Goal: Transaction & Acquisition: Download file/media

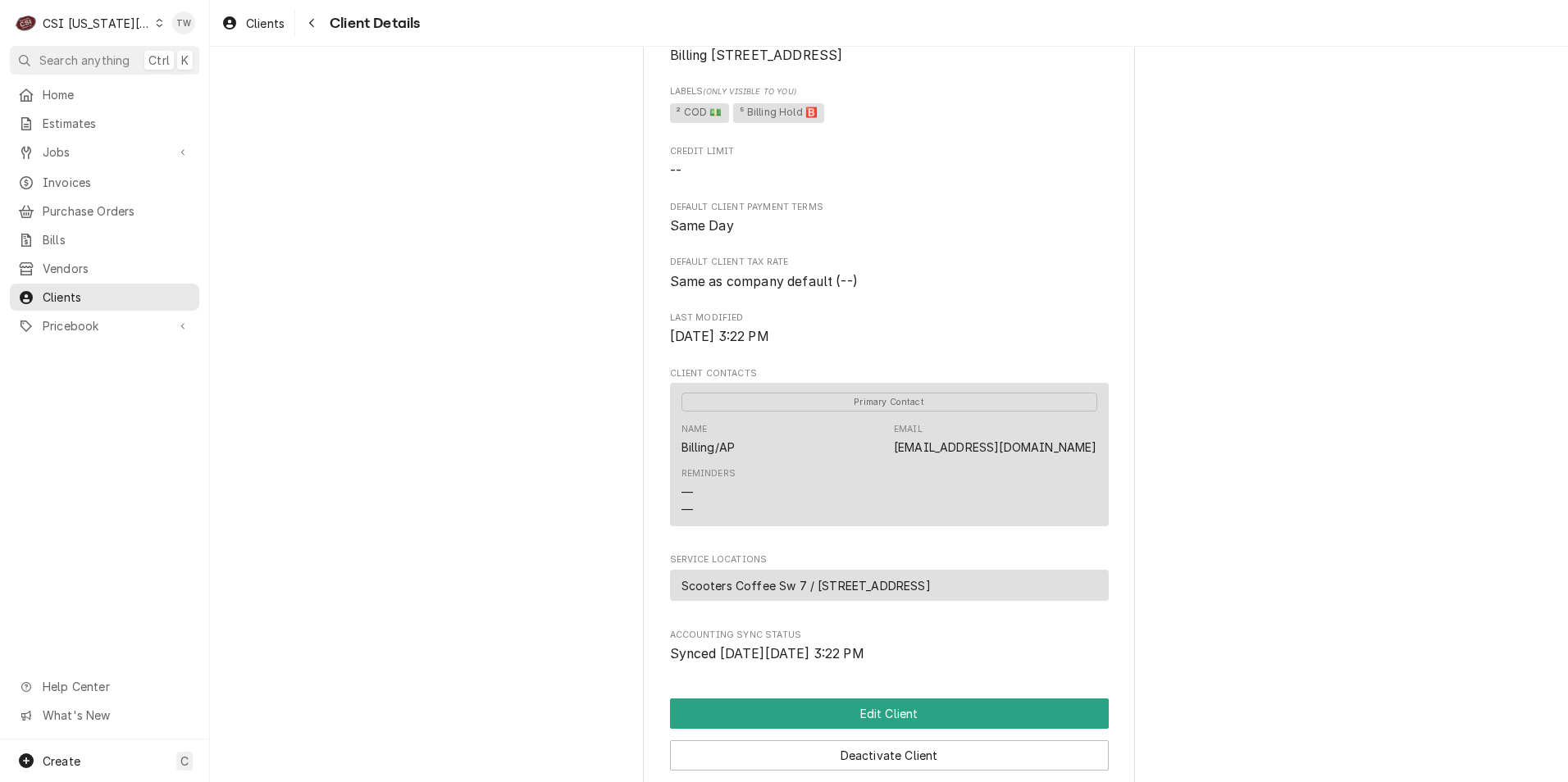
scroll to position [148, 0]
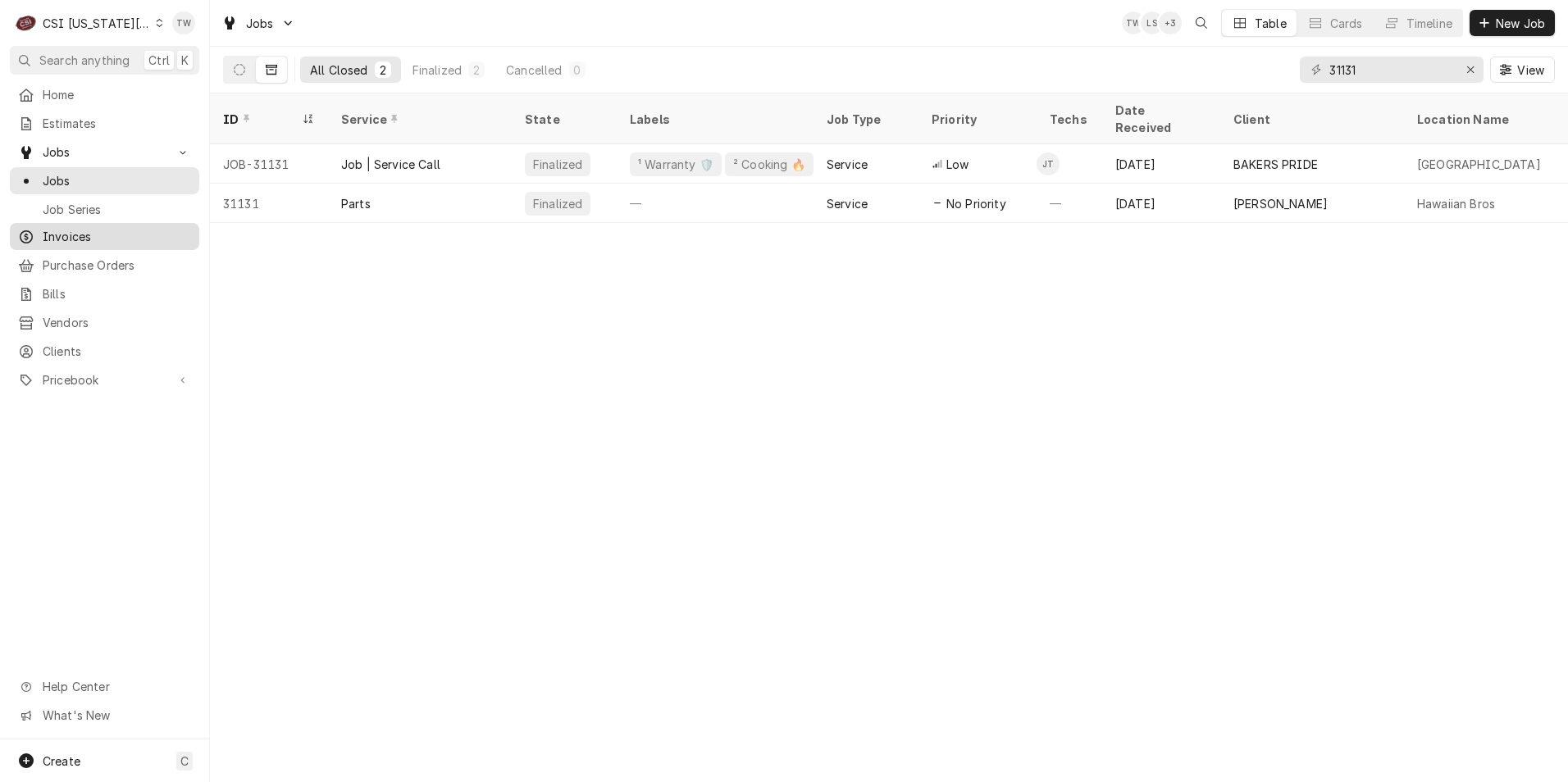
click at [86, 241] on link "Invoices" at bounding box center [104, 236] width 189 height 27
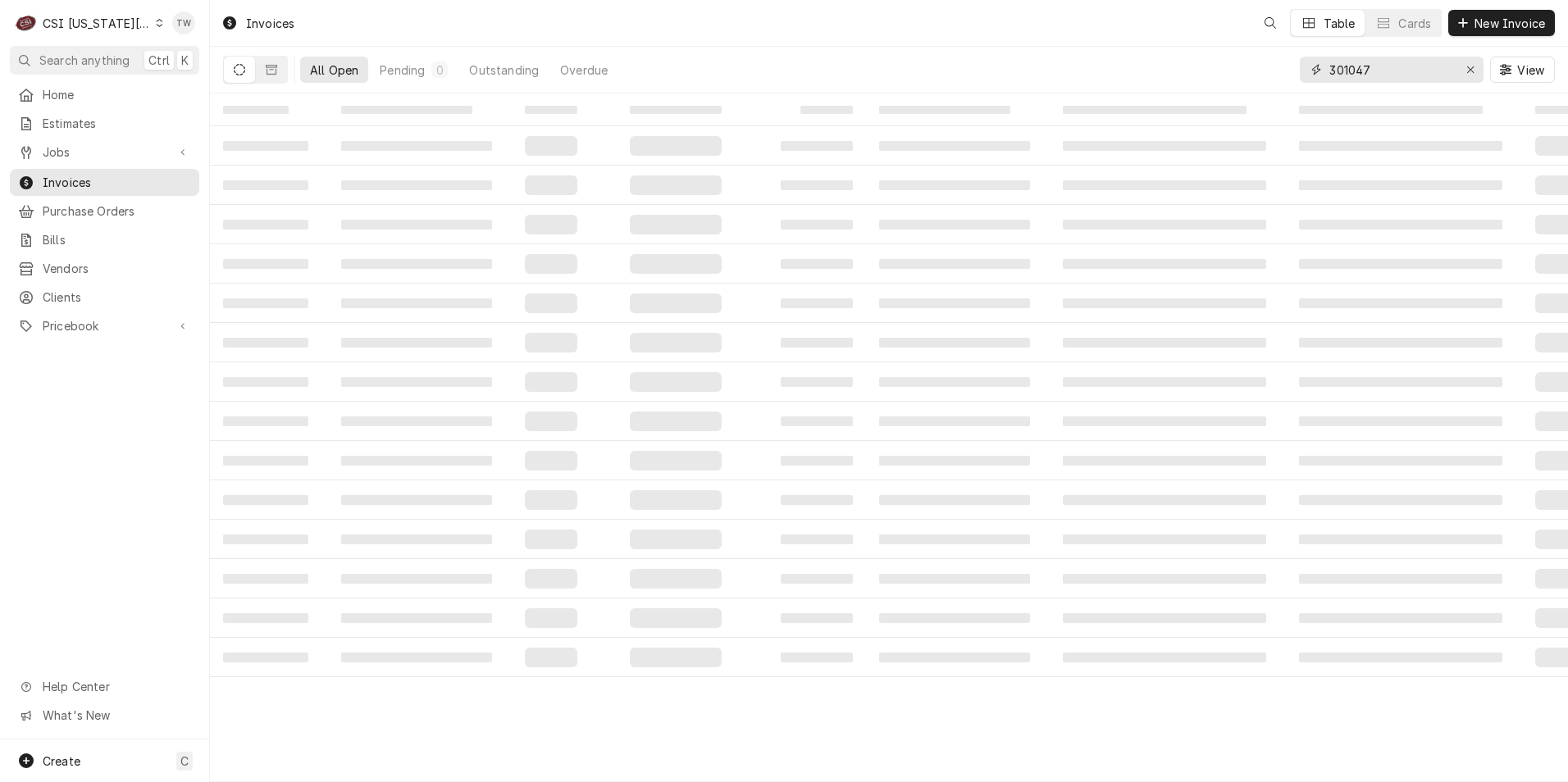
click at [1368, 67] on input "301047" at bounding box center [1390, 69] width 123 height 26
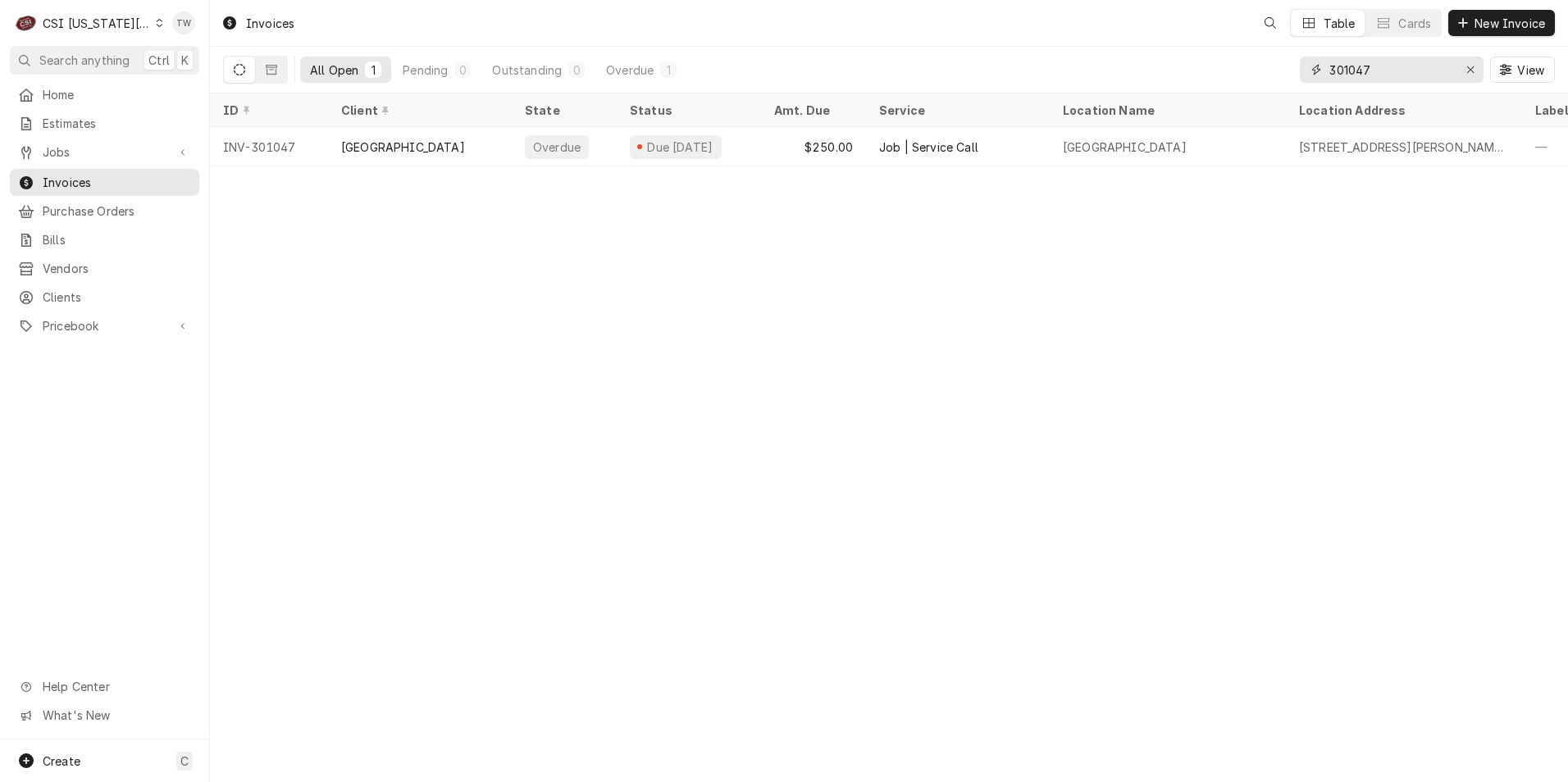
drag, startPoint x: 1378, startPoint y: 69, endPoint x: 1203, endPoint y: 59, distance: 175.3
click at [1204, 59] on div "All Open 1 Pending 0 Outstanding 0 Overdue 1 301047 View" at bounding box center [889, 70] width 1331 height 46
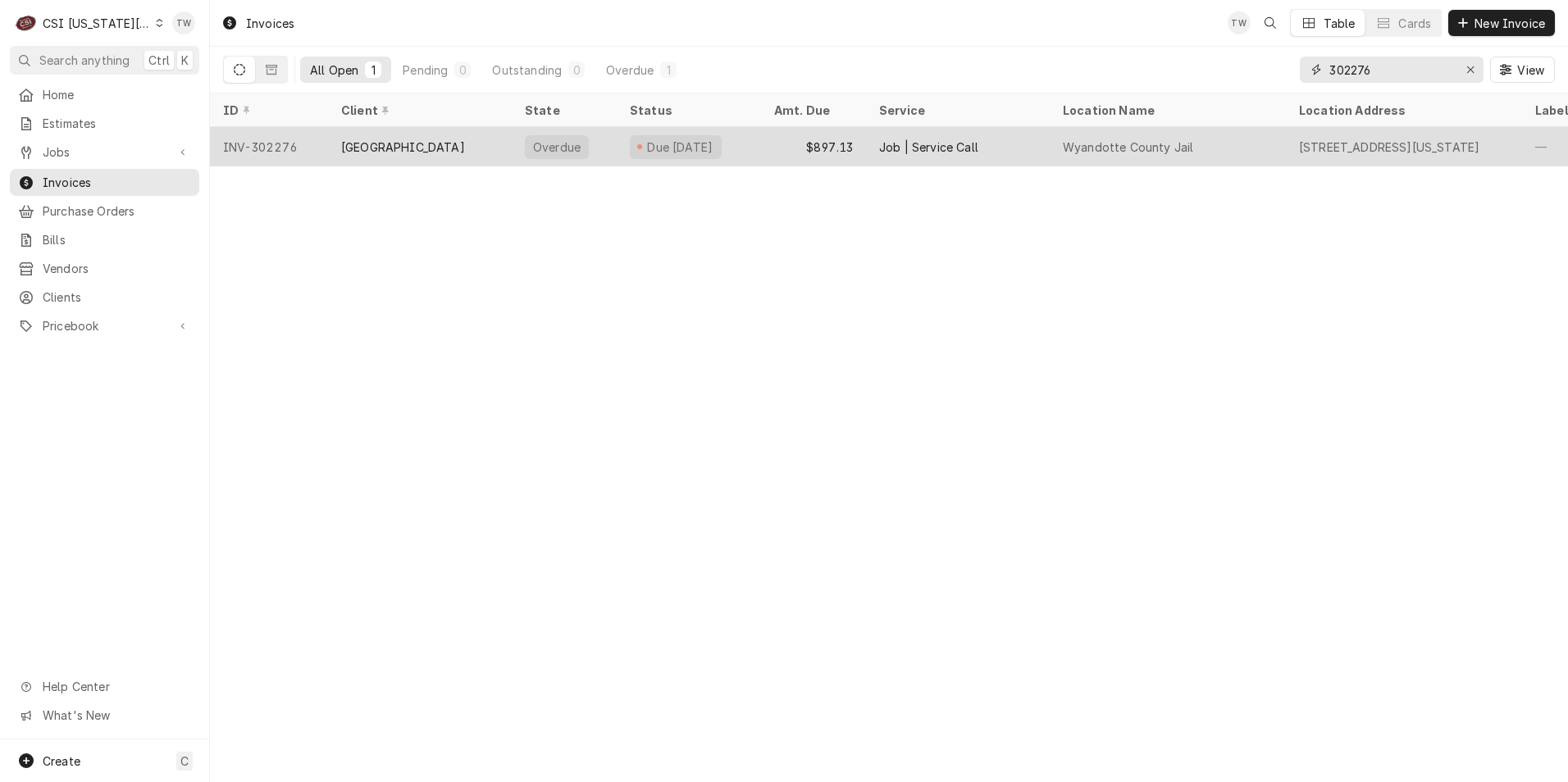
type input "302276"
click at [468, 131] on div "[GEOGRAPHIC_DATA]" at bounding box center [420, 147] width 184 height 40
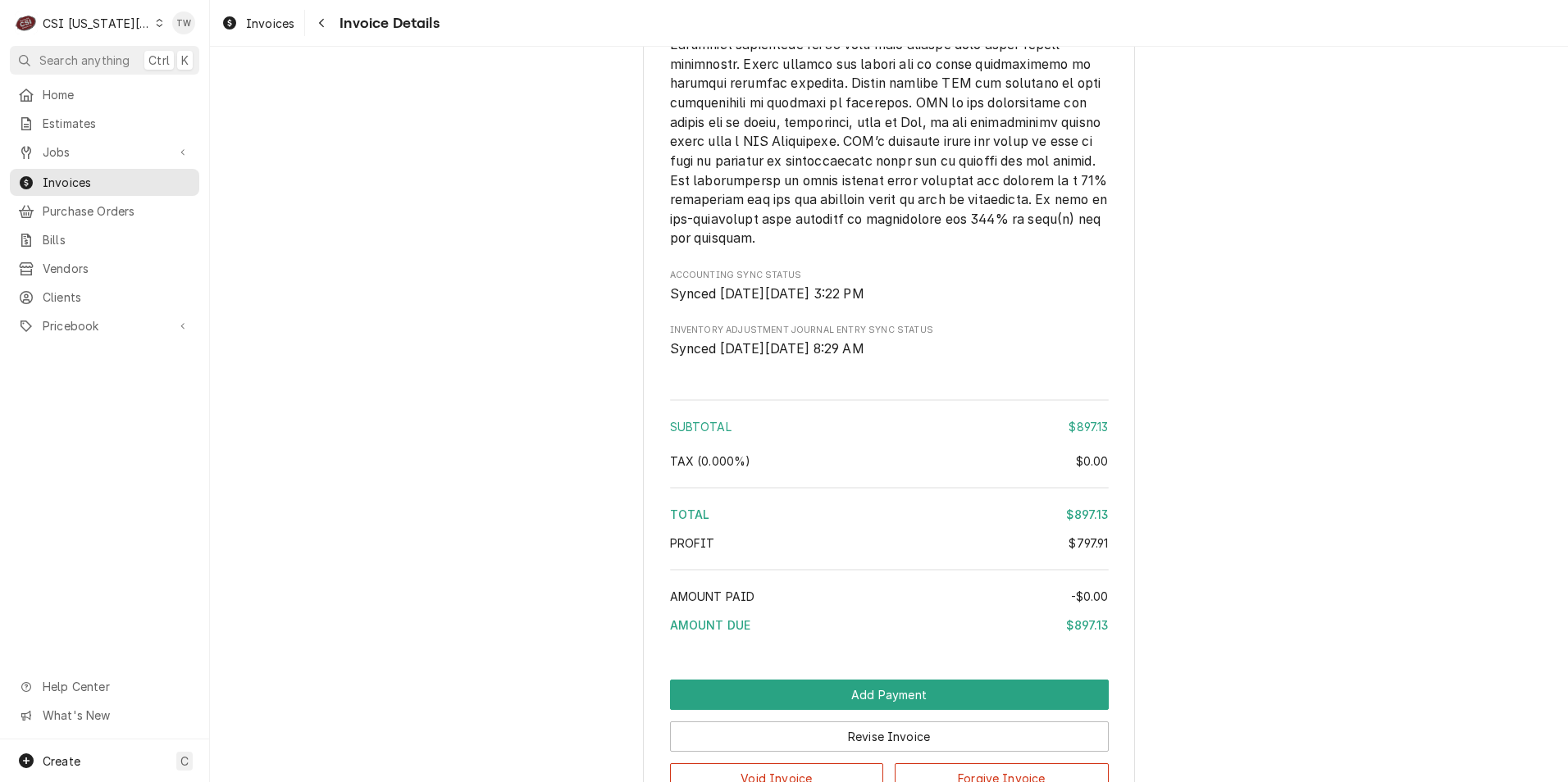
scroll to position [3235, 0]
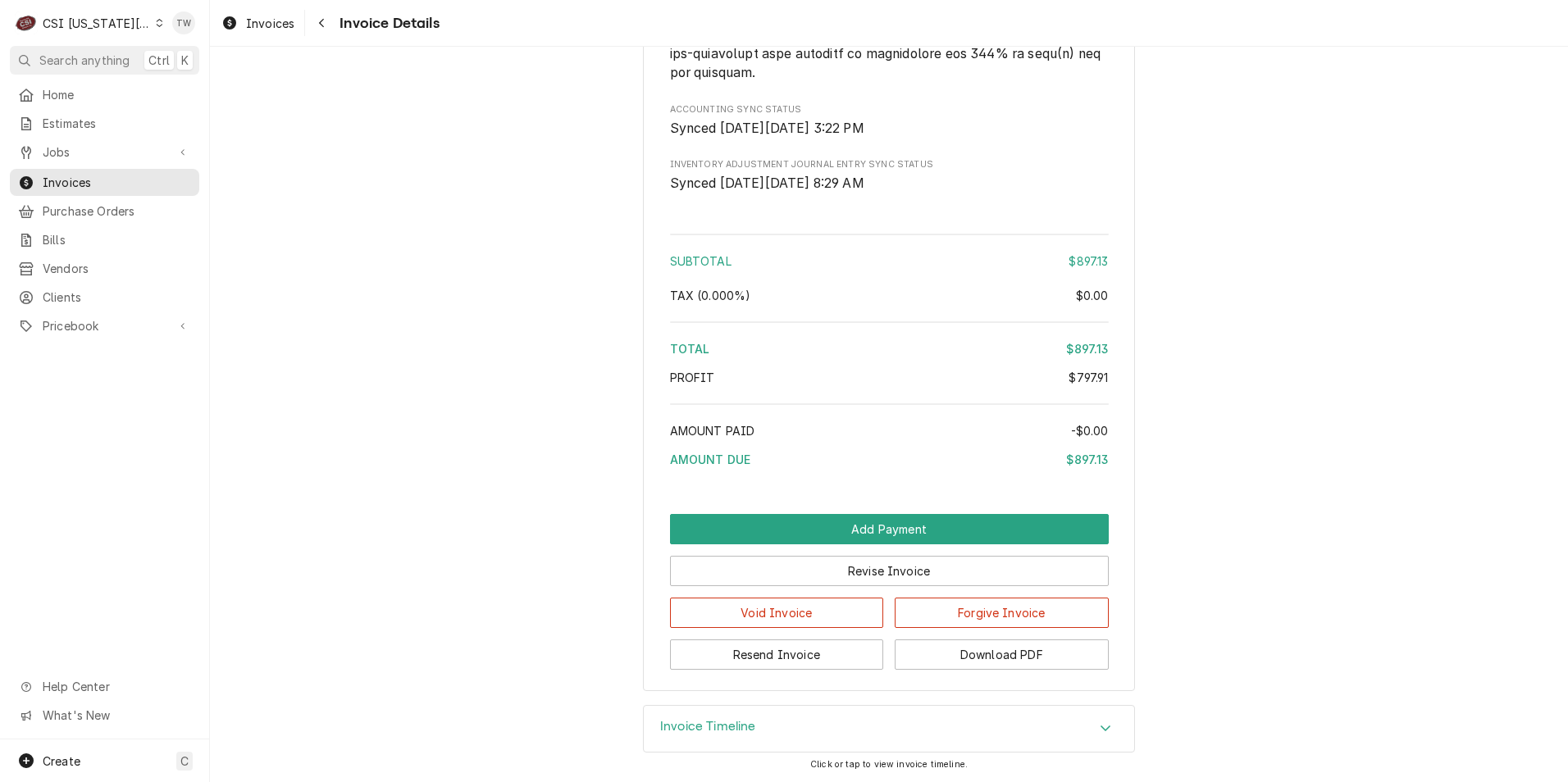
click at [806, 714] on div "Invoice Timeline" at bounding box center [888, 729] width 490 height 46
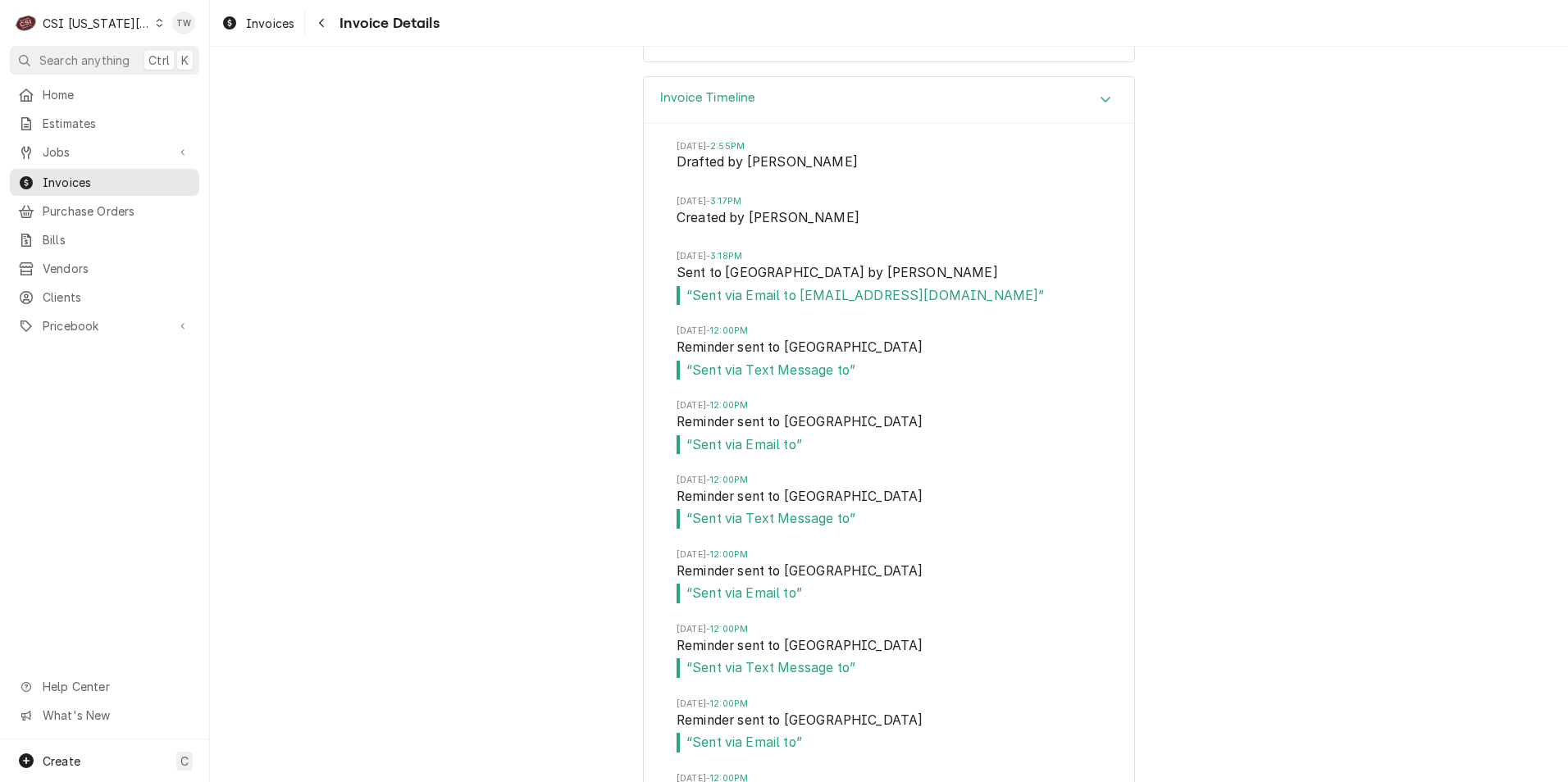
scroll to position [3973, 0]
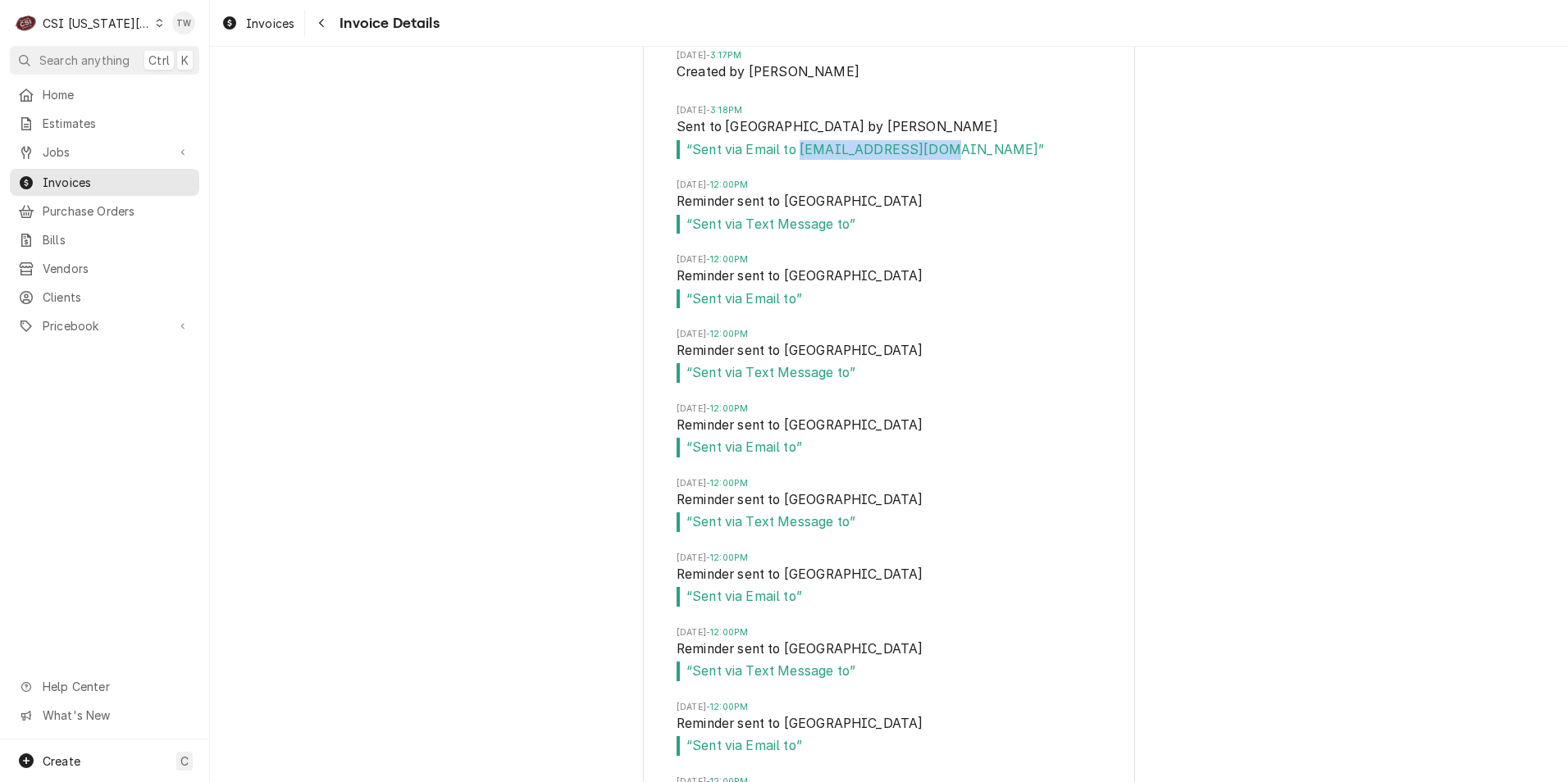
drag, startPoint x: 931, startPoint y: 192, endPoint x: 796, endPoint y: 187, distance: 135.1
click at [796, 160] on span "“ Sent via Email to mijones@wycokck.org ”" at bounding box center [889, 150] width 425 height 20
copy span "mijones@wycokck.org"
click at [324, 28] on icon "Navigate back" at bounding box center [322, 23] width 7 height 12
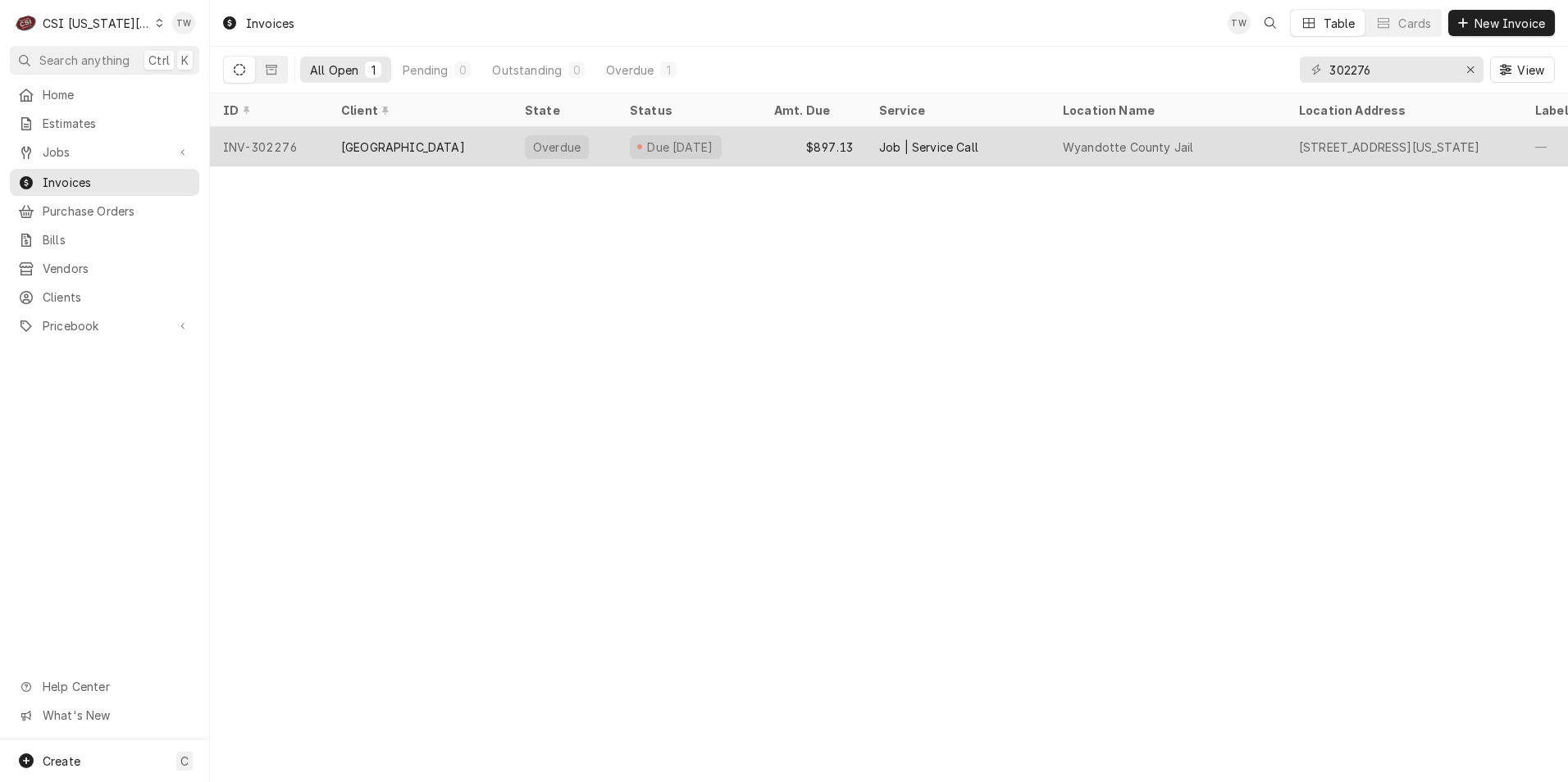
click at [879, 154] on div "Job | Service Call" at bounding box center [958, 147] width 184 height 40
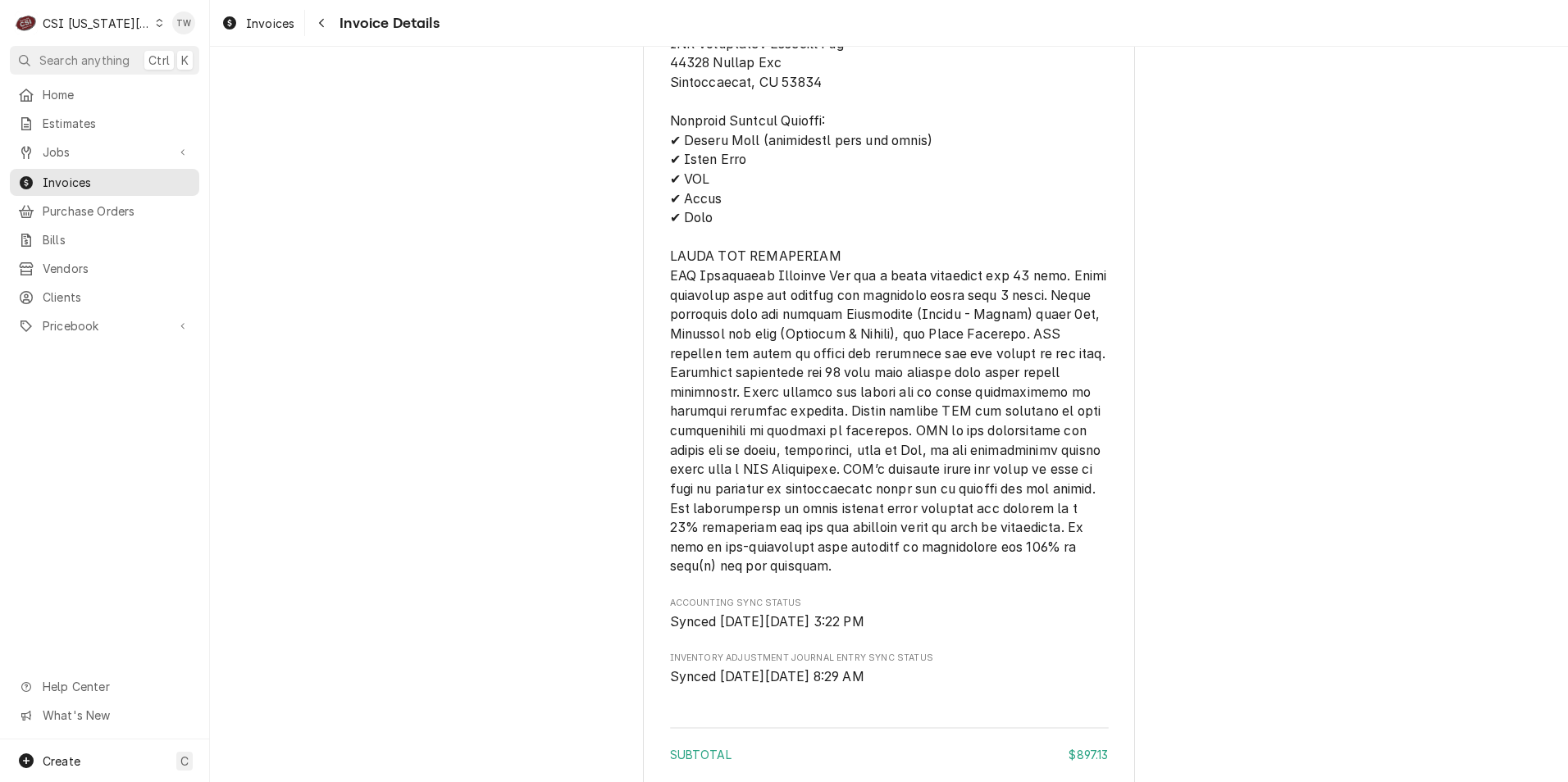
scroll to position [3235, 0]
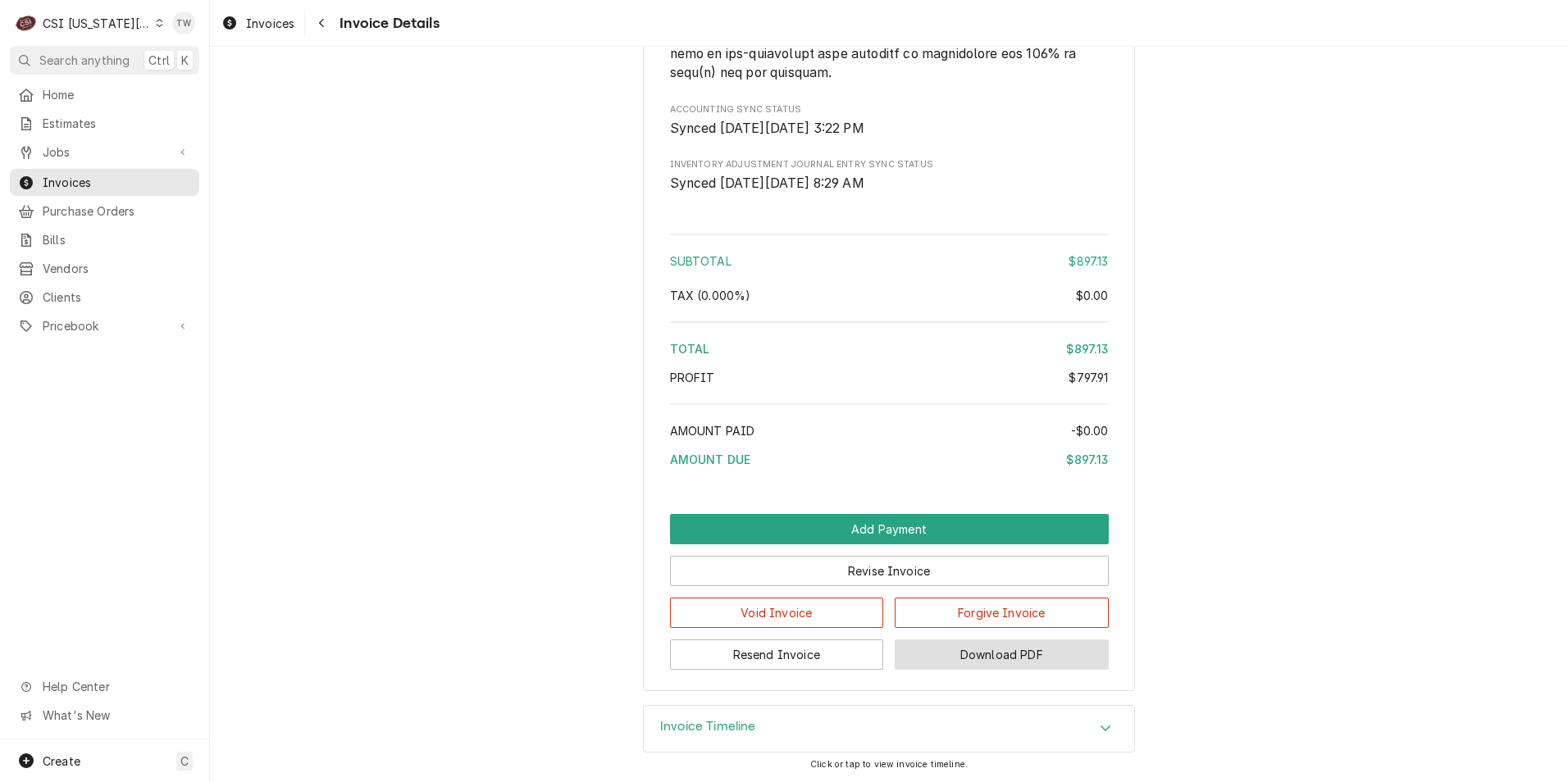
click at [976, 649] on button "Download PDF" at bounding box center [1002, 654] width 214 height 31
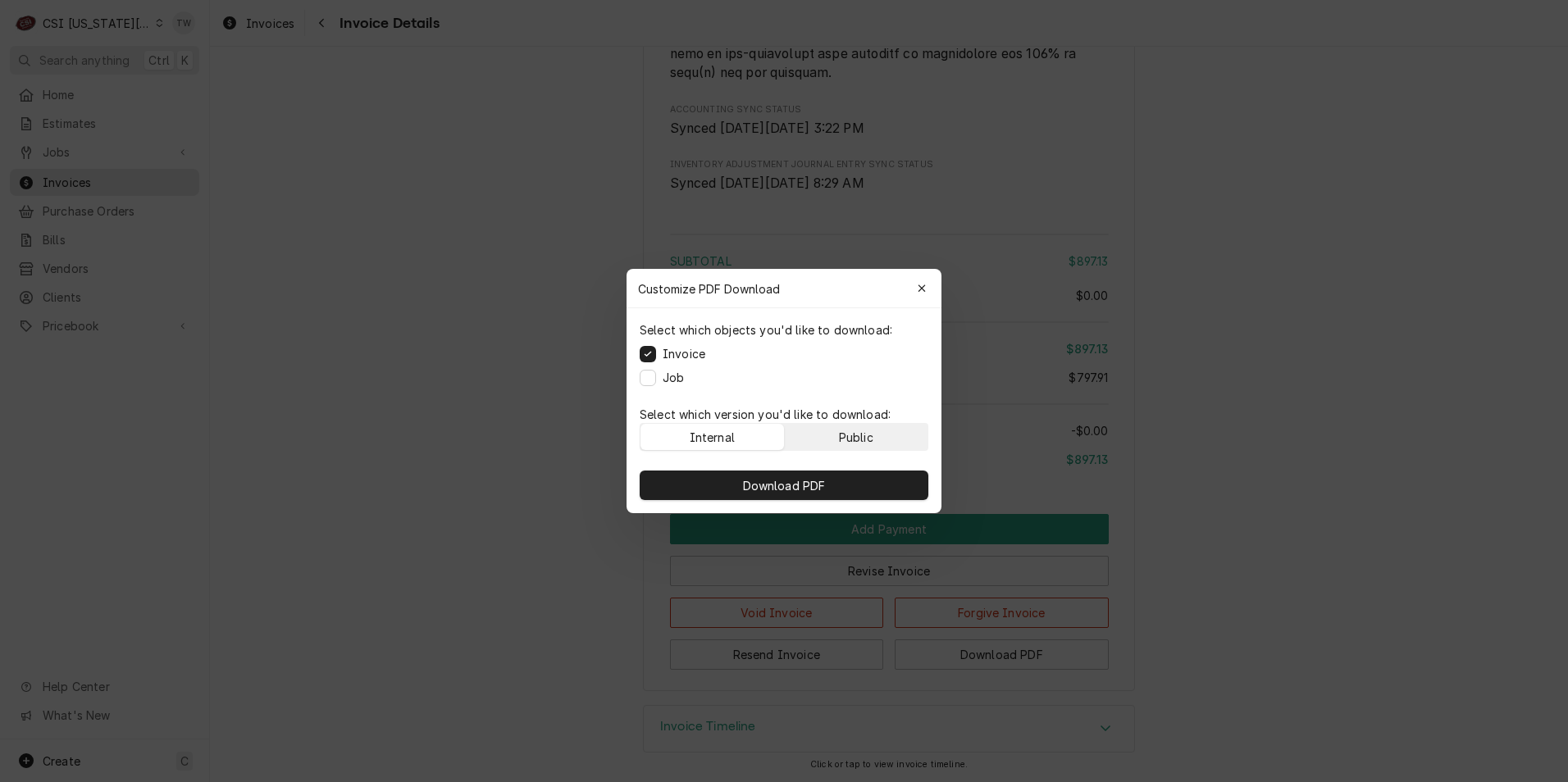
click at [858, 438] on div "Public" at bounding box center [856, 437] width 35 height 17
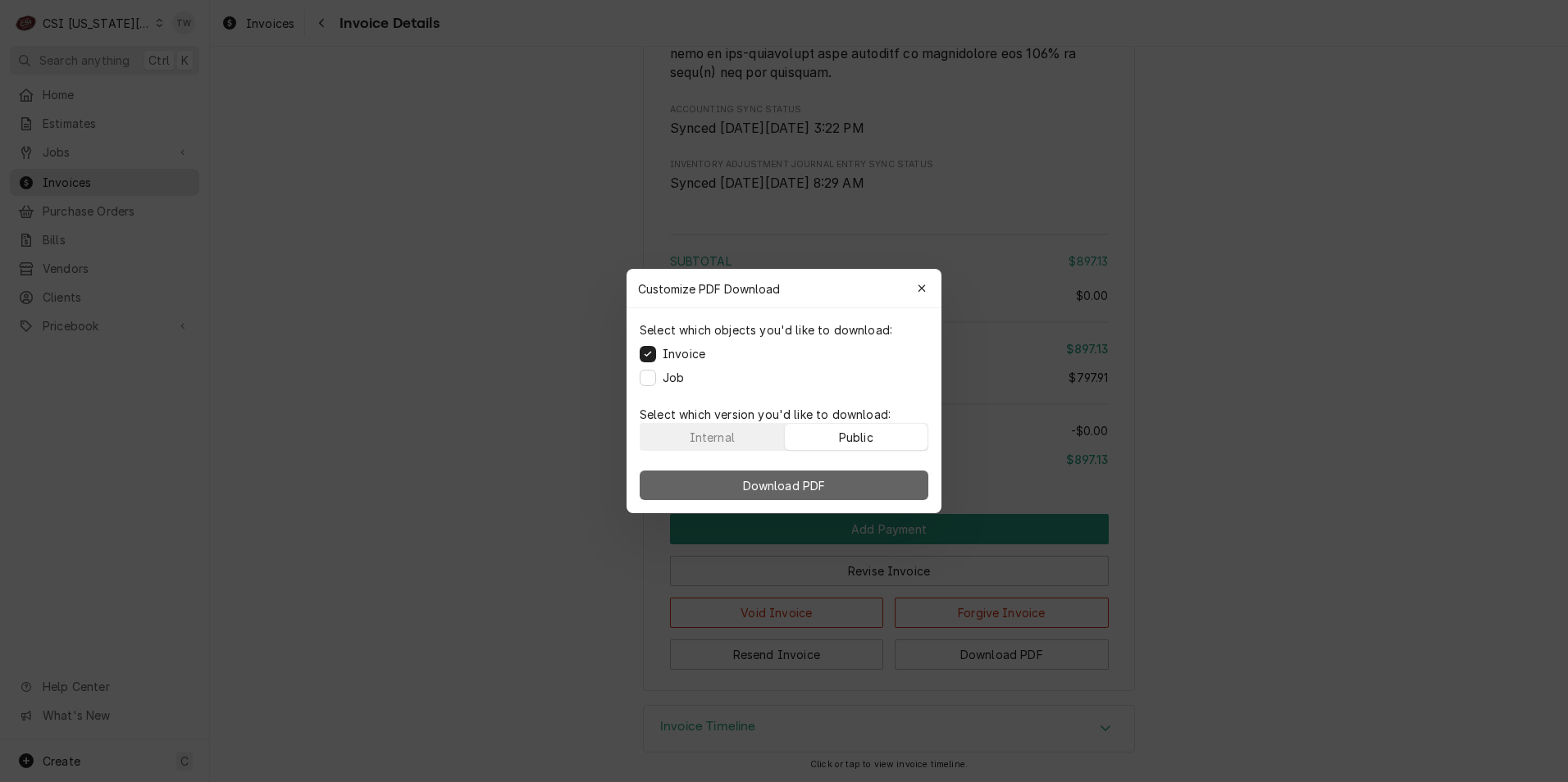
click at [836, 474] on button "Download PDF" at bounding box center [783, 485] width 289 height 30
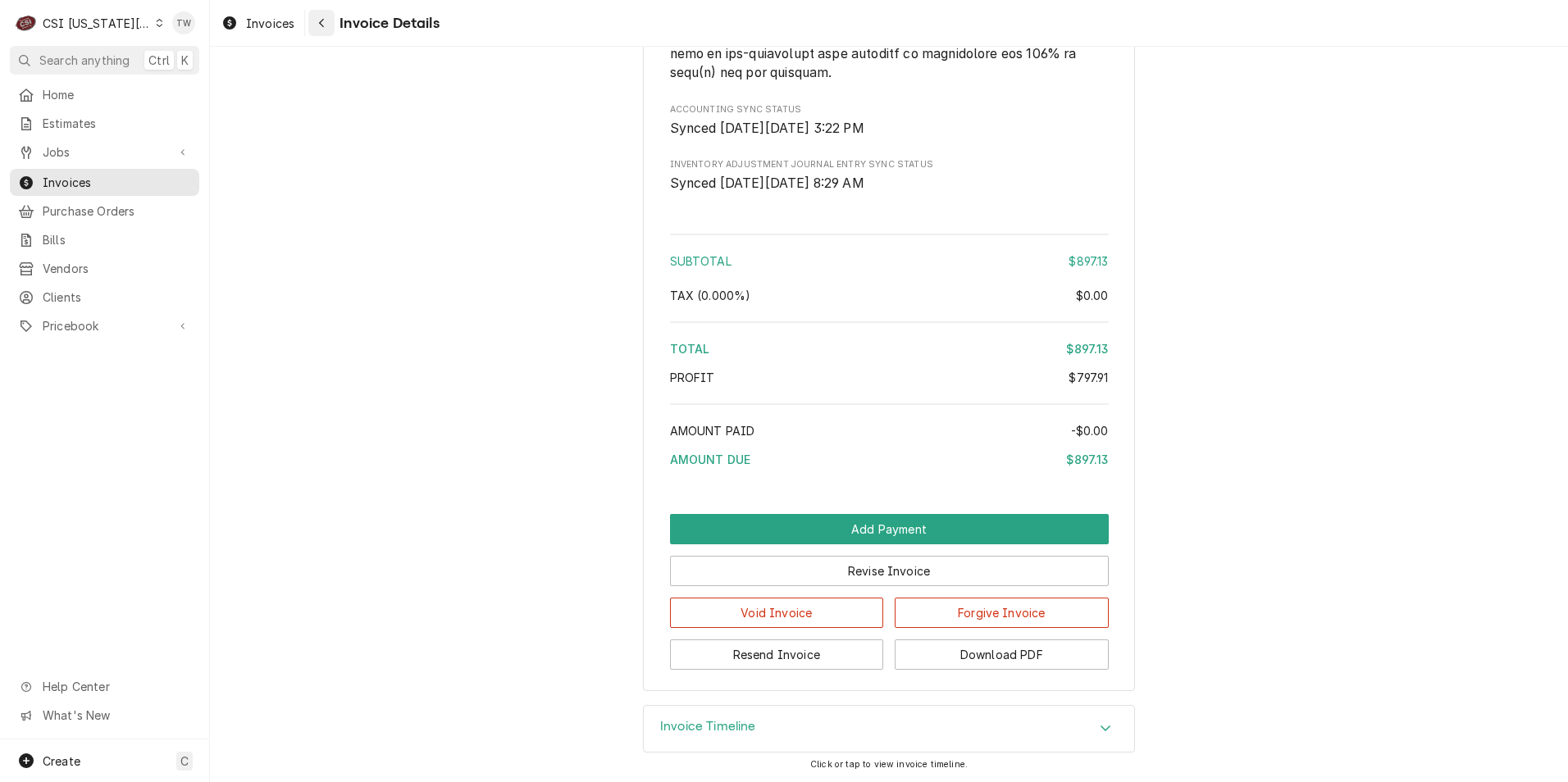
click at [320, 18] on icon "Navigate back" at bounding box center [322, 23] width 7 height 12
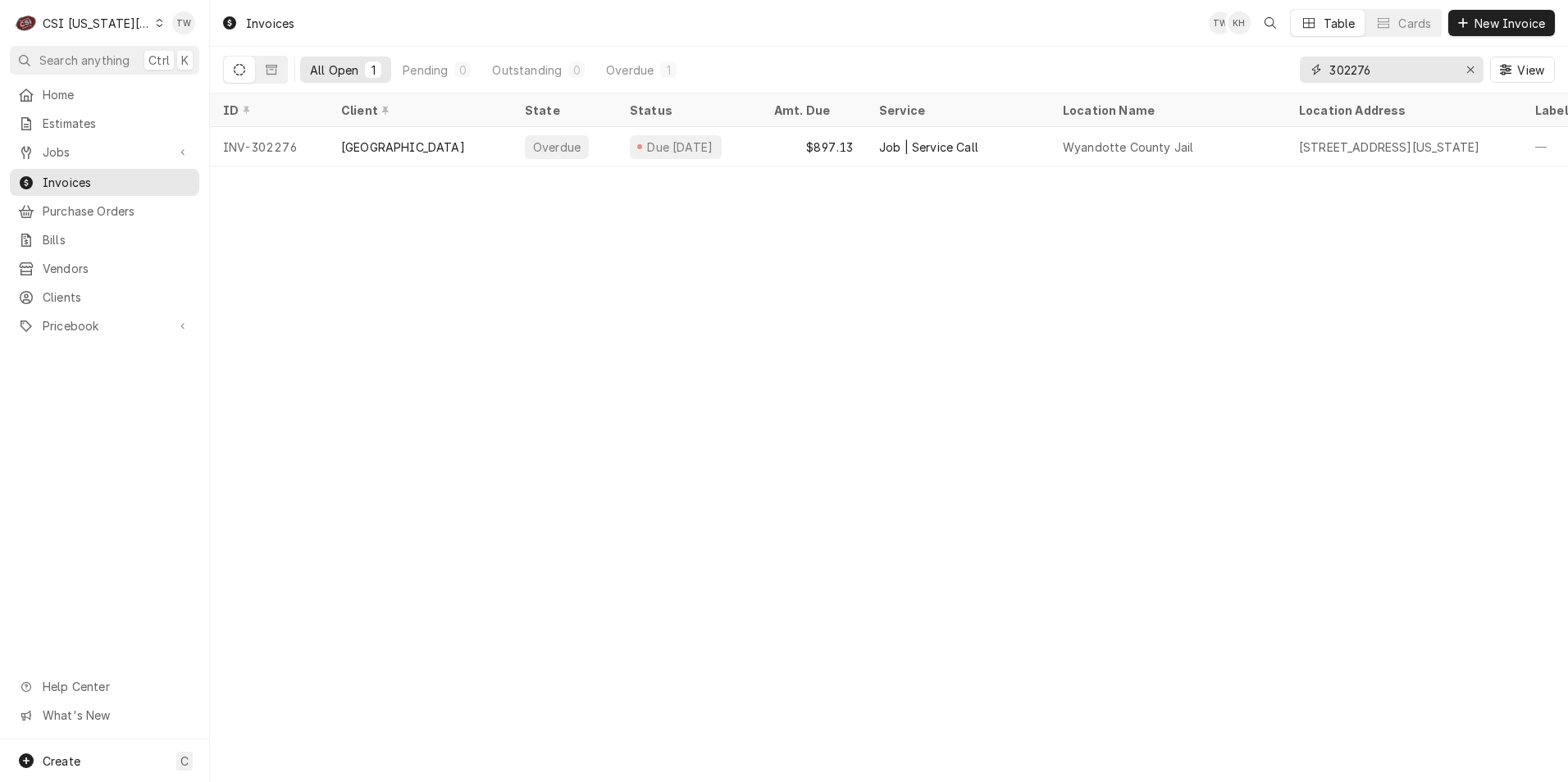
drag, startPoint x: 1413, startPoint y: 67, endPoint x: 1040, endPoint y: 41, distance: 373.9
click at [1040, 41] on div "Invoices TW KH Table Cards New Invoice All Open 1 Pending 0 Outstanding 0 Overd…" at bounding box center [889, 46] width 1358 height 93
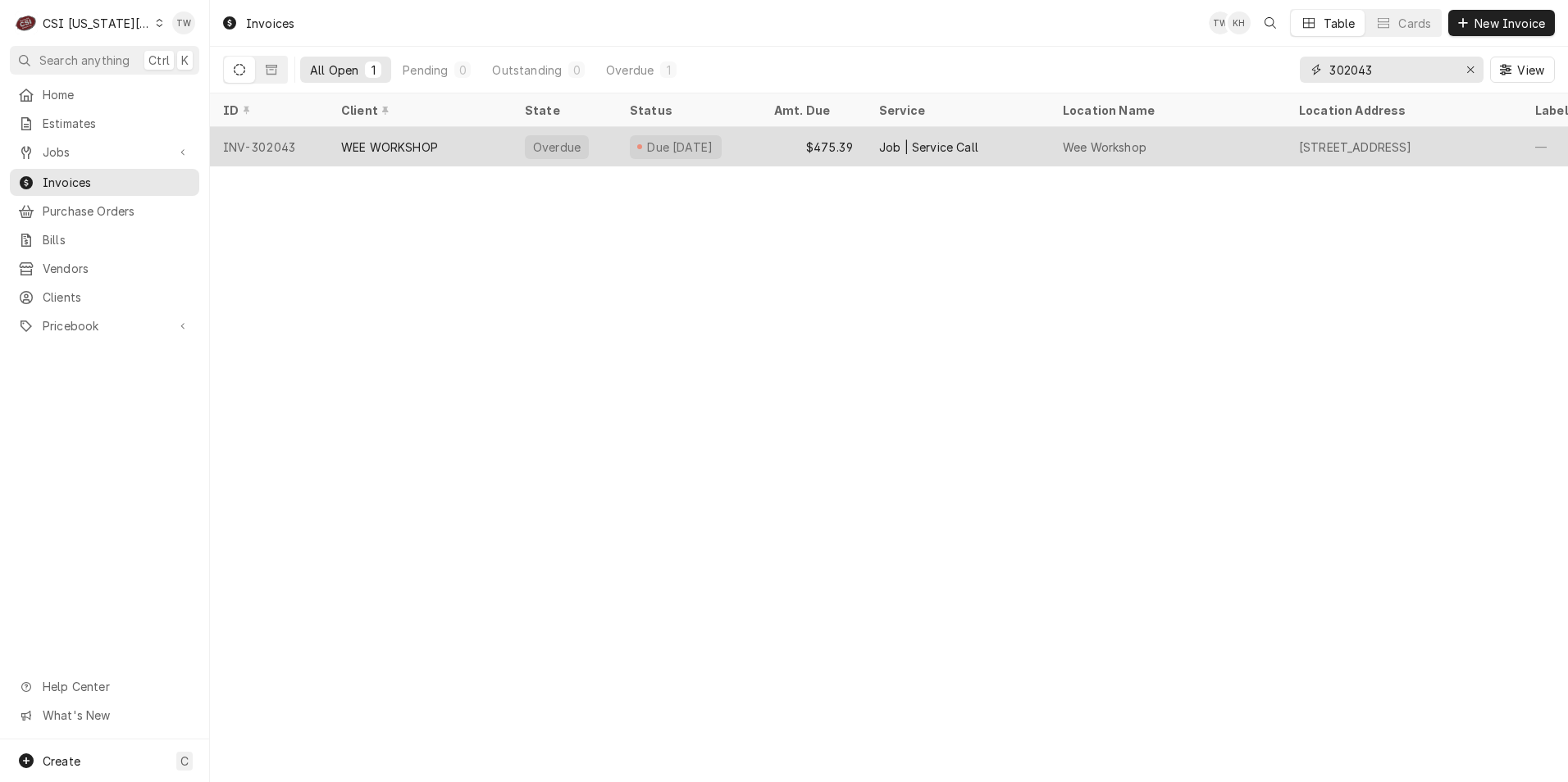
type input "302043"
click at [477, 148] on div "WEE WORKSHOP" at bounding box center [420, 147] width 184 height 40
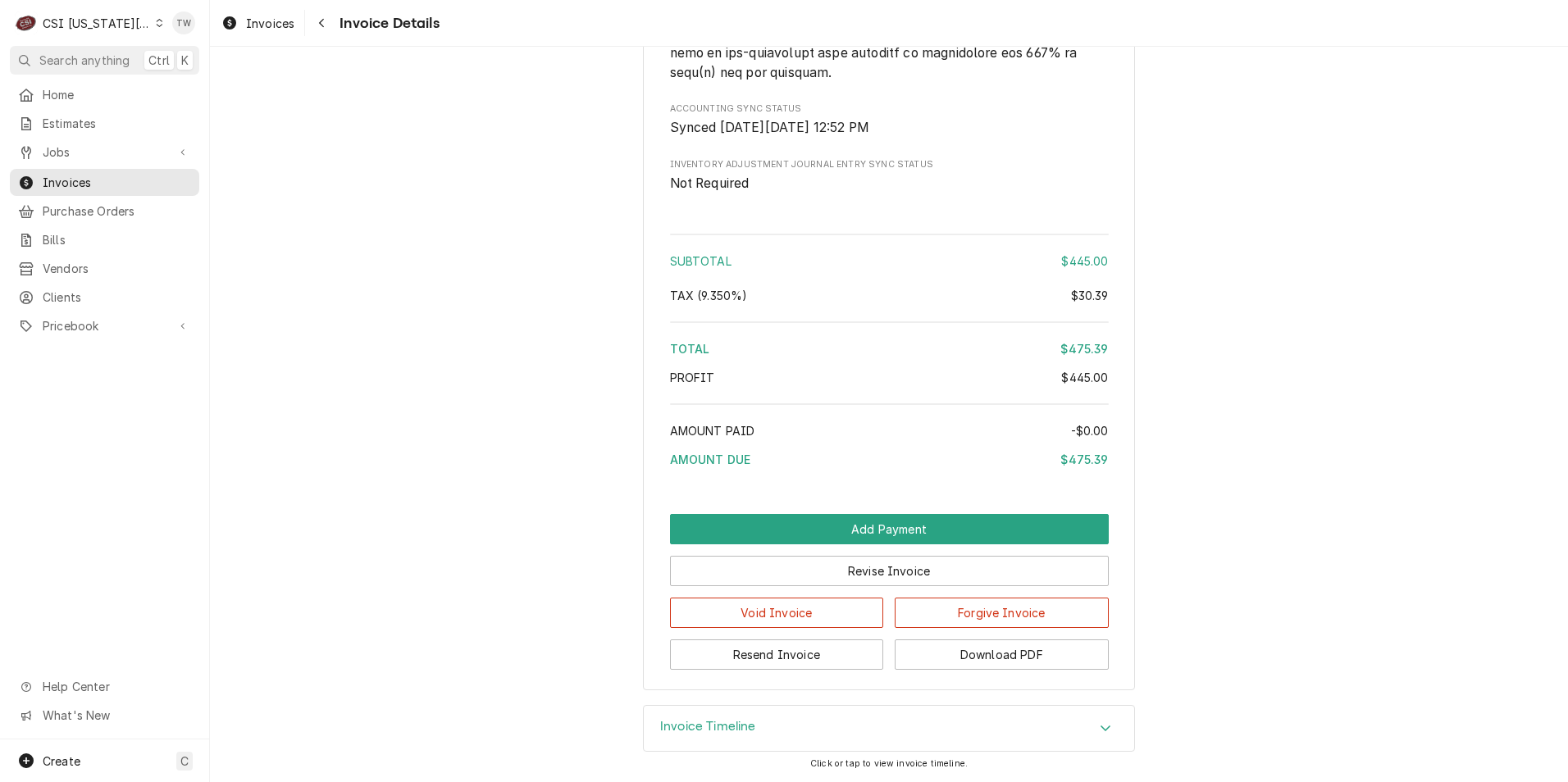
scroll to position [2655, 0]
click at [1053, 664] on button "Download PDF" at bounding box center [1002, 654] width 214 height 31
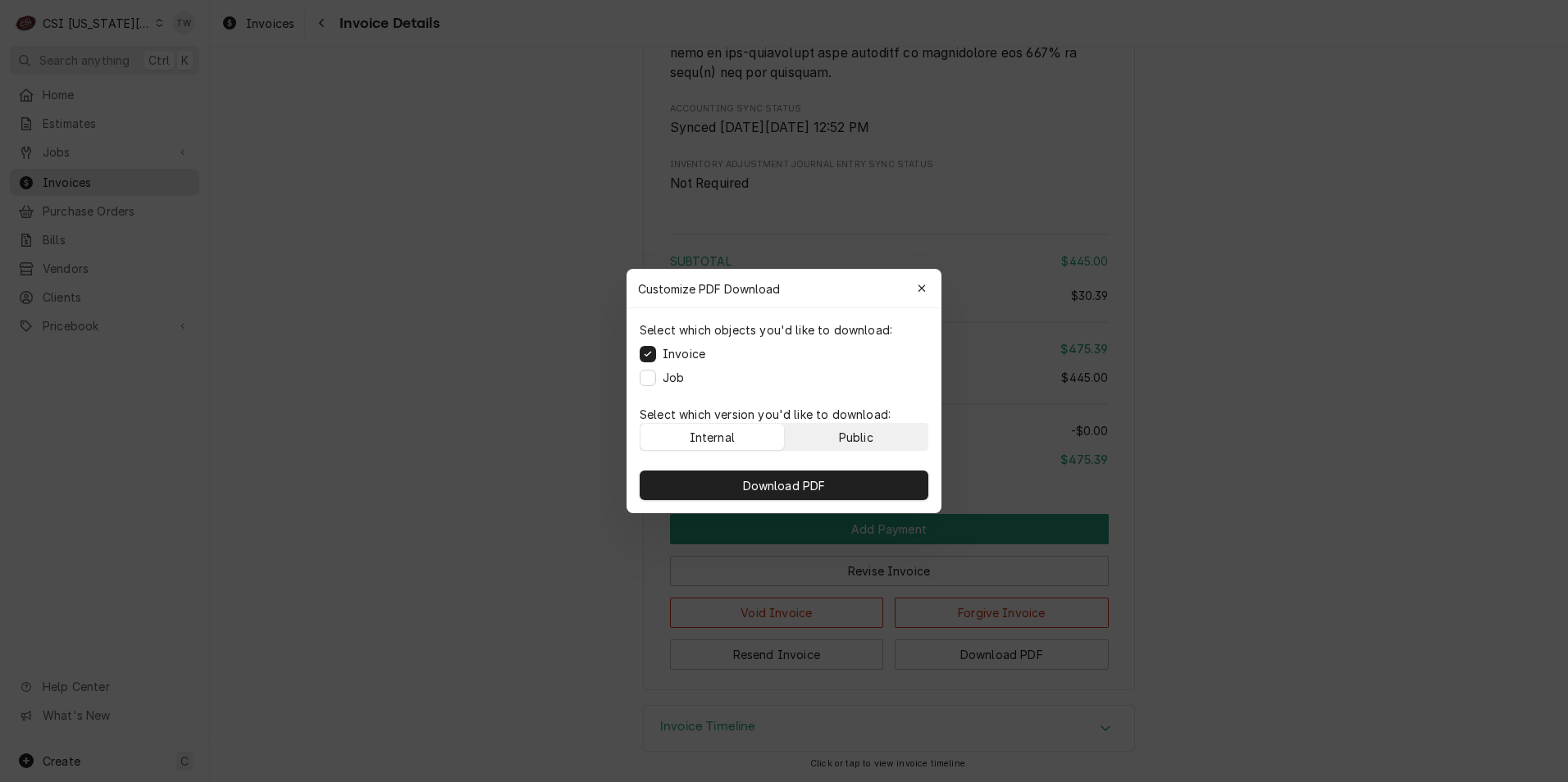
click at [858, 432] on div "Public" at bounding box center [856, 437] width 35 height 17
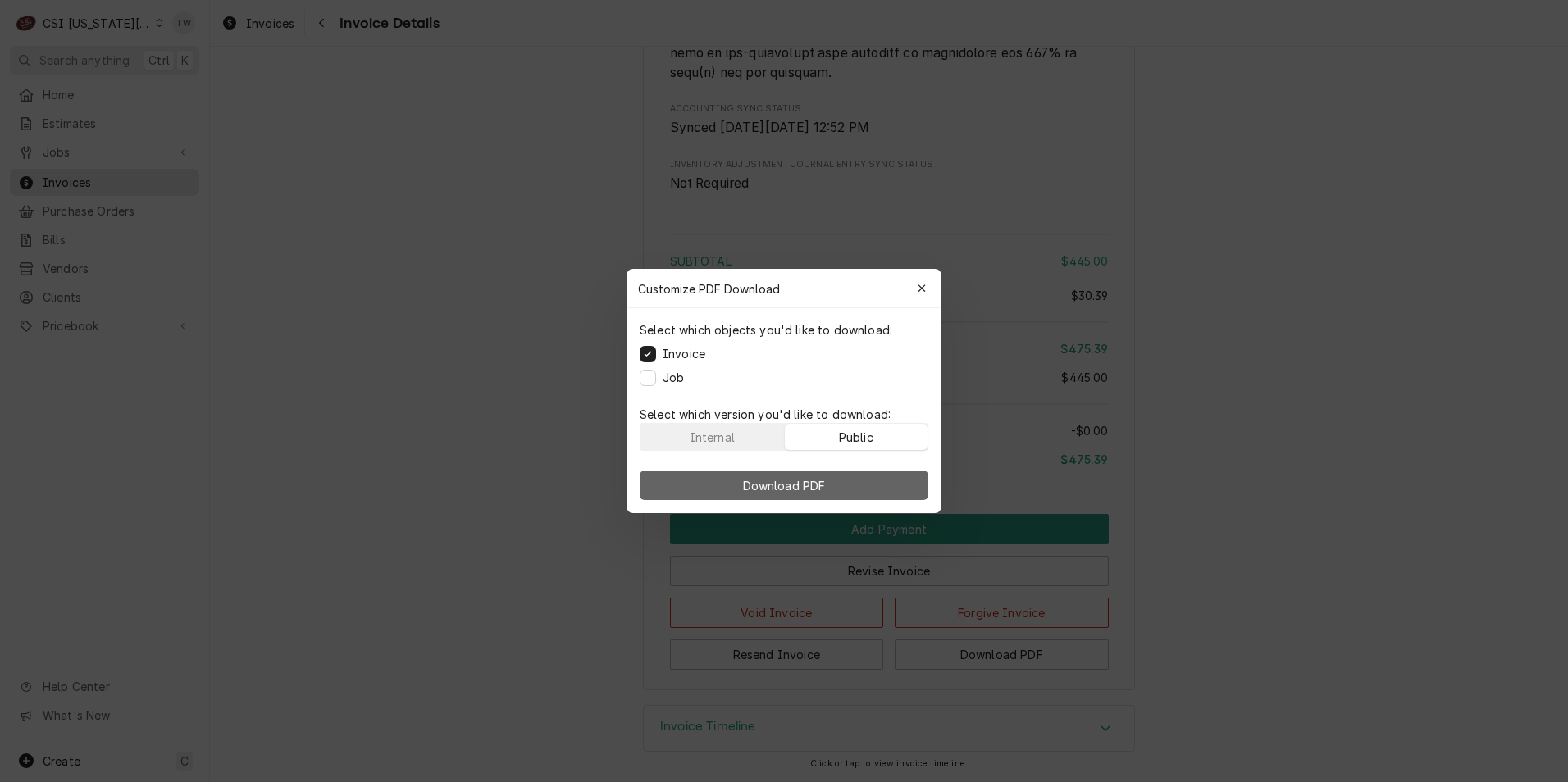
click at [838, 481] on button "Download PDF" at bounding box center [783, 485] width 289 height 30
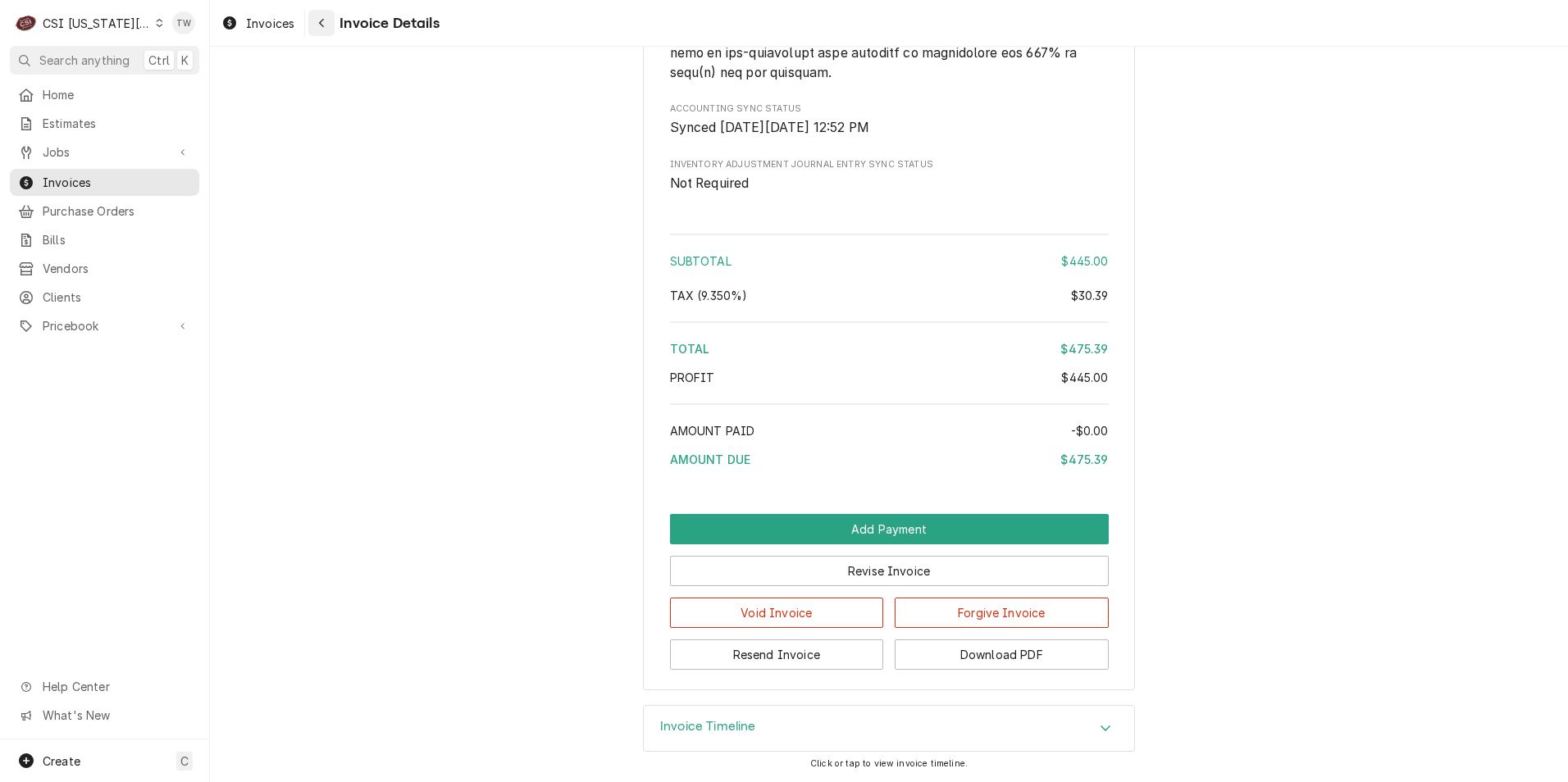
click at [310, 24] on button "Navigate back" at bounding box center [322, 23] width 26 height 26
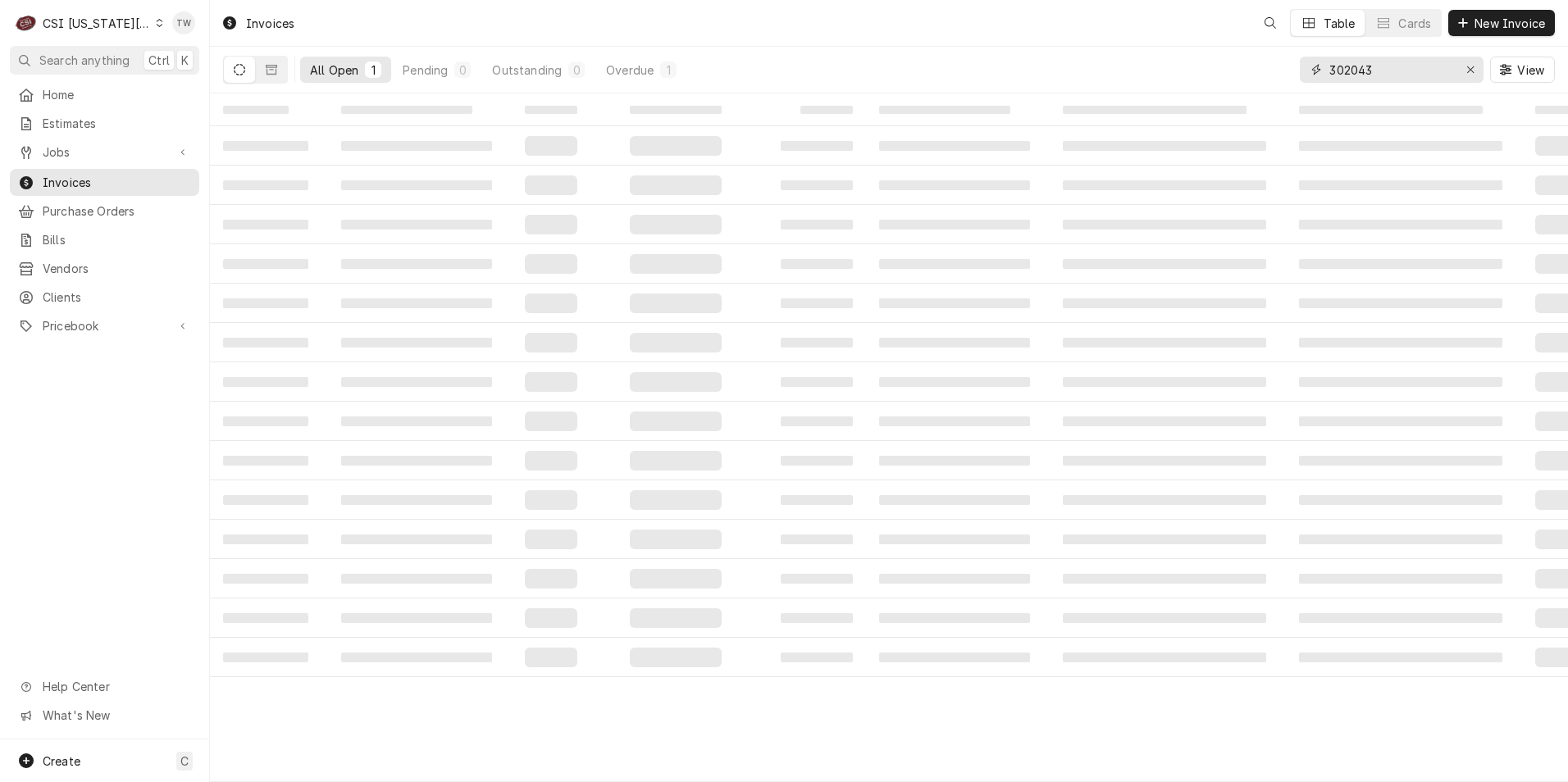
click at [1422, 72] on input "302043" at bounding box center [1390, 69] width 123 height 26
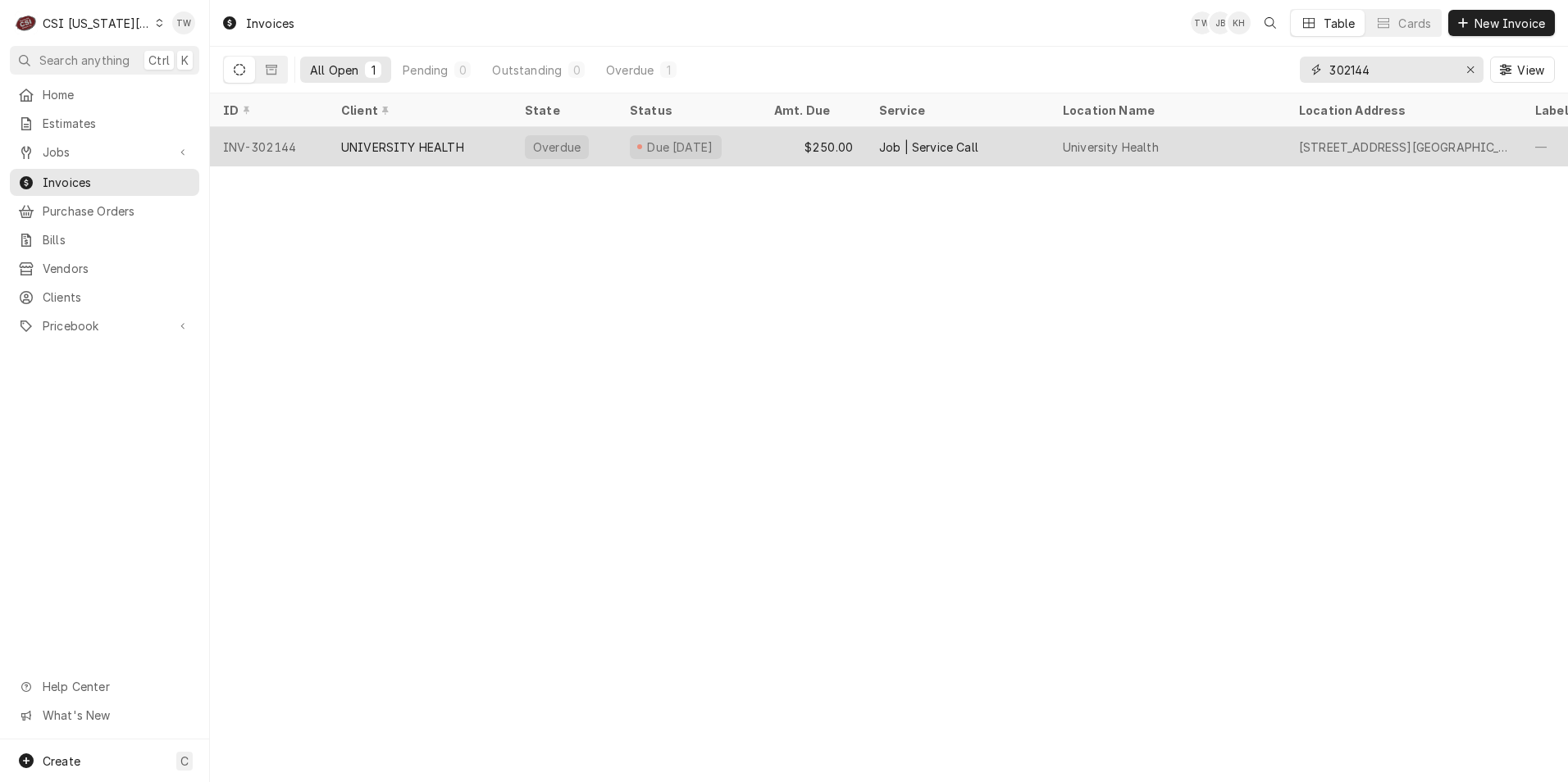
type input "302144"
click at [462, 151] on div "UNIVERSITY HEALTH" at bounding box center [402, 147] width 123 height 17
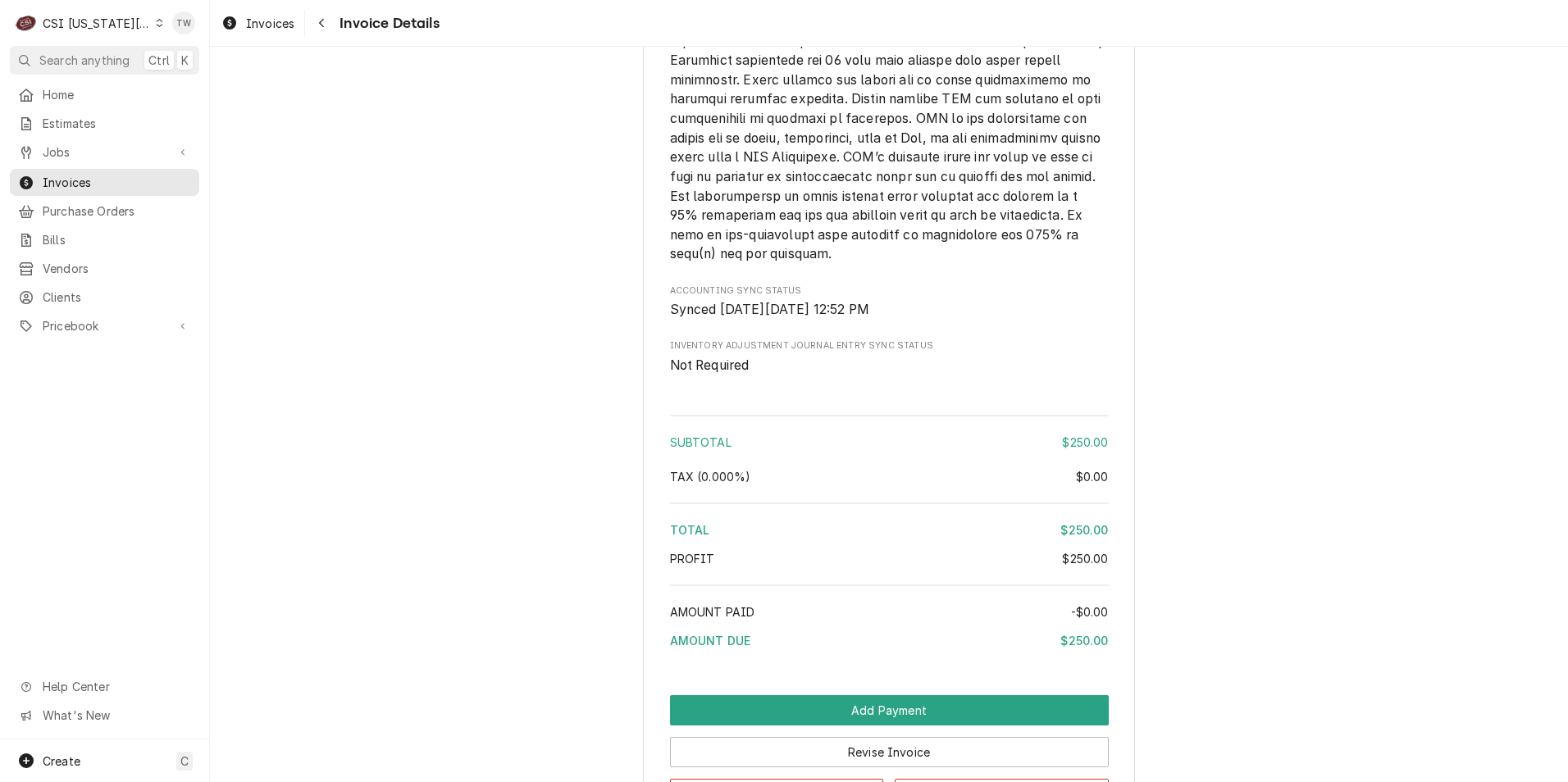
scroll to position [2727, 0]
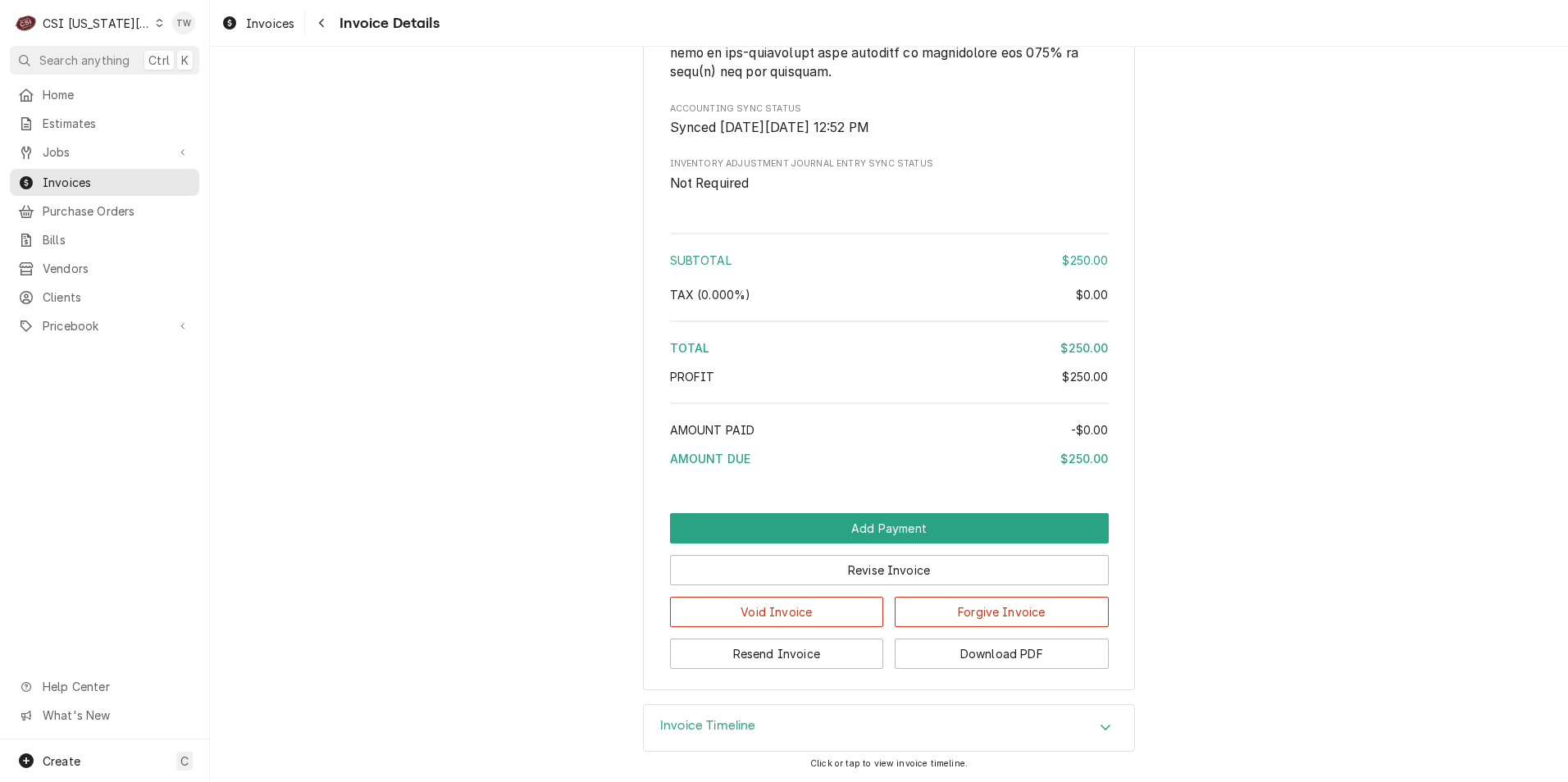
click at [679, 718] on div "Invoice Timeline" at bounding box center [888, 728] width 490 height 46
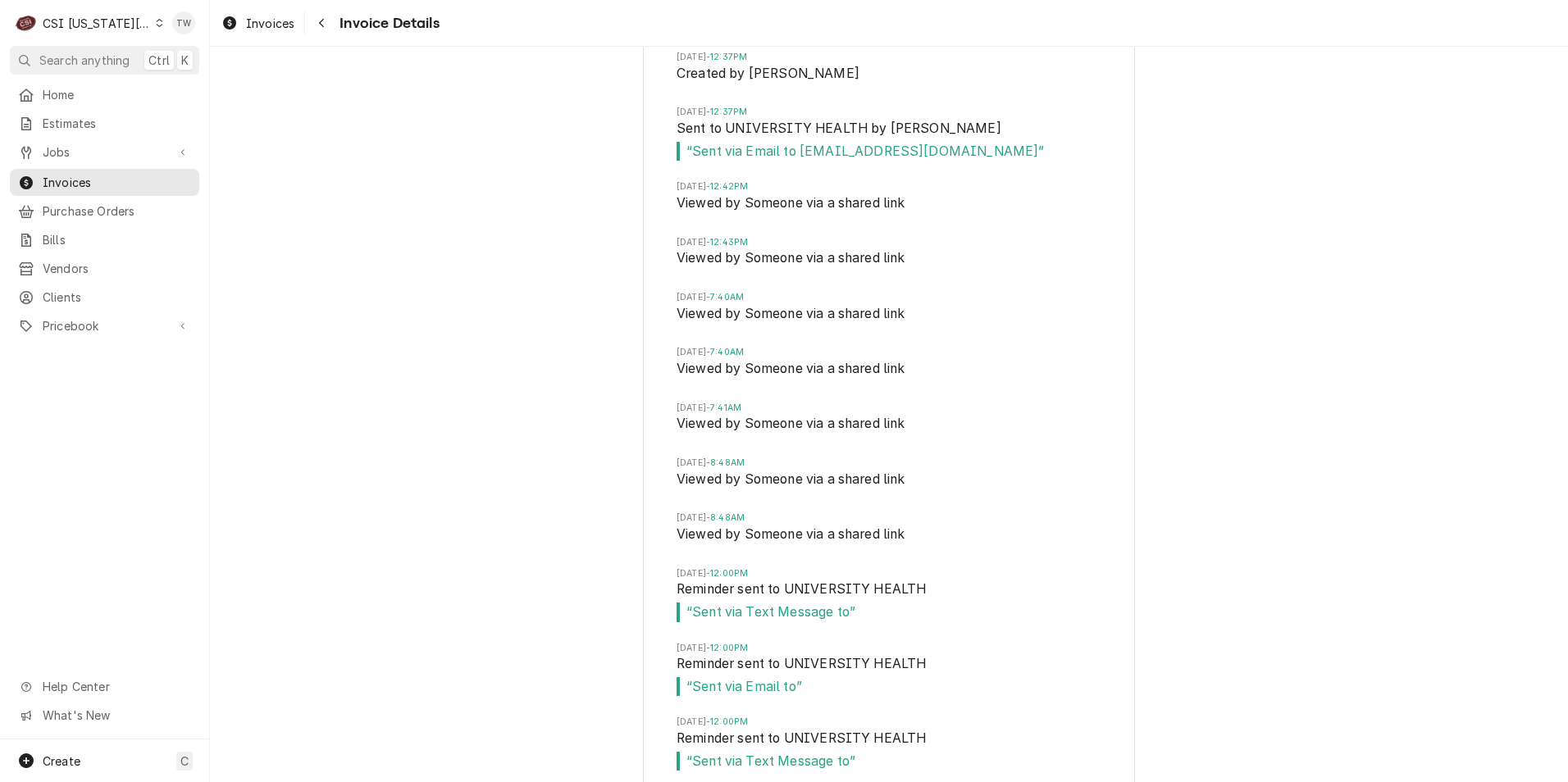
scroll to position [3301, 0]
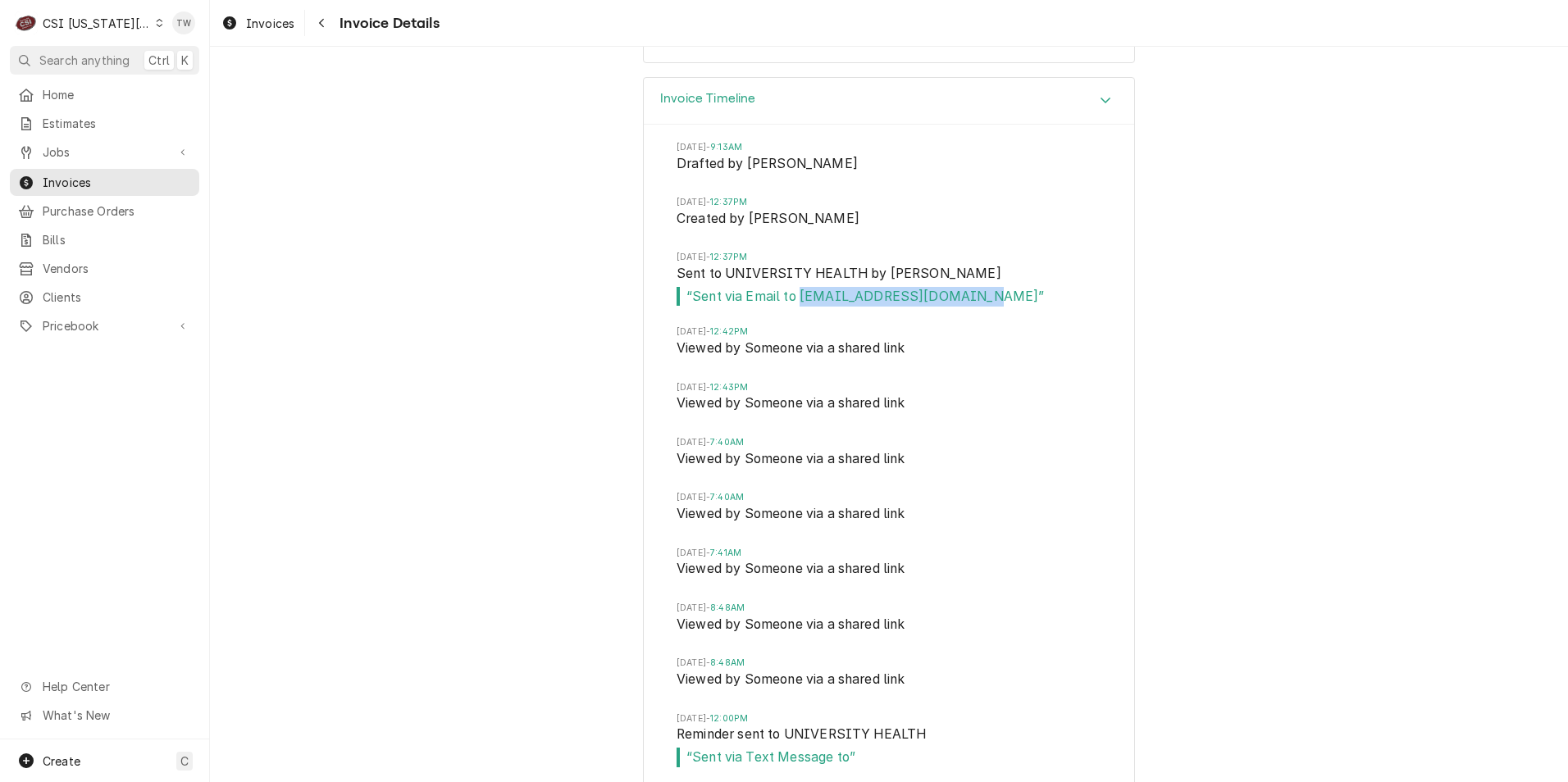
drag, startPoint x: 965, startPoint y: 350, endPoint x: 794, endPoint y: 348, distance: 171.0
click at [794, 307] on span "“ Sent via Email to accountspayable@uhkc.org ”" at bounding box center [889, 297] width 425 height 20
copy span "accountspayable@uhkc.org"
click at [966, 394] on span "Tue, Aug 5, 2025 - 12:43PM" at bounding box center [889, 388] width 425 height 13
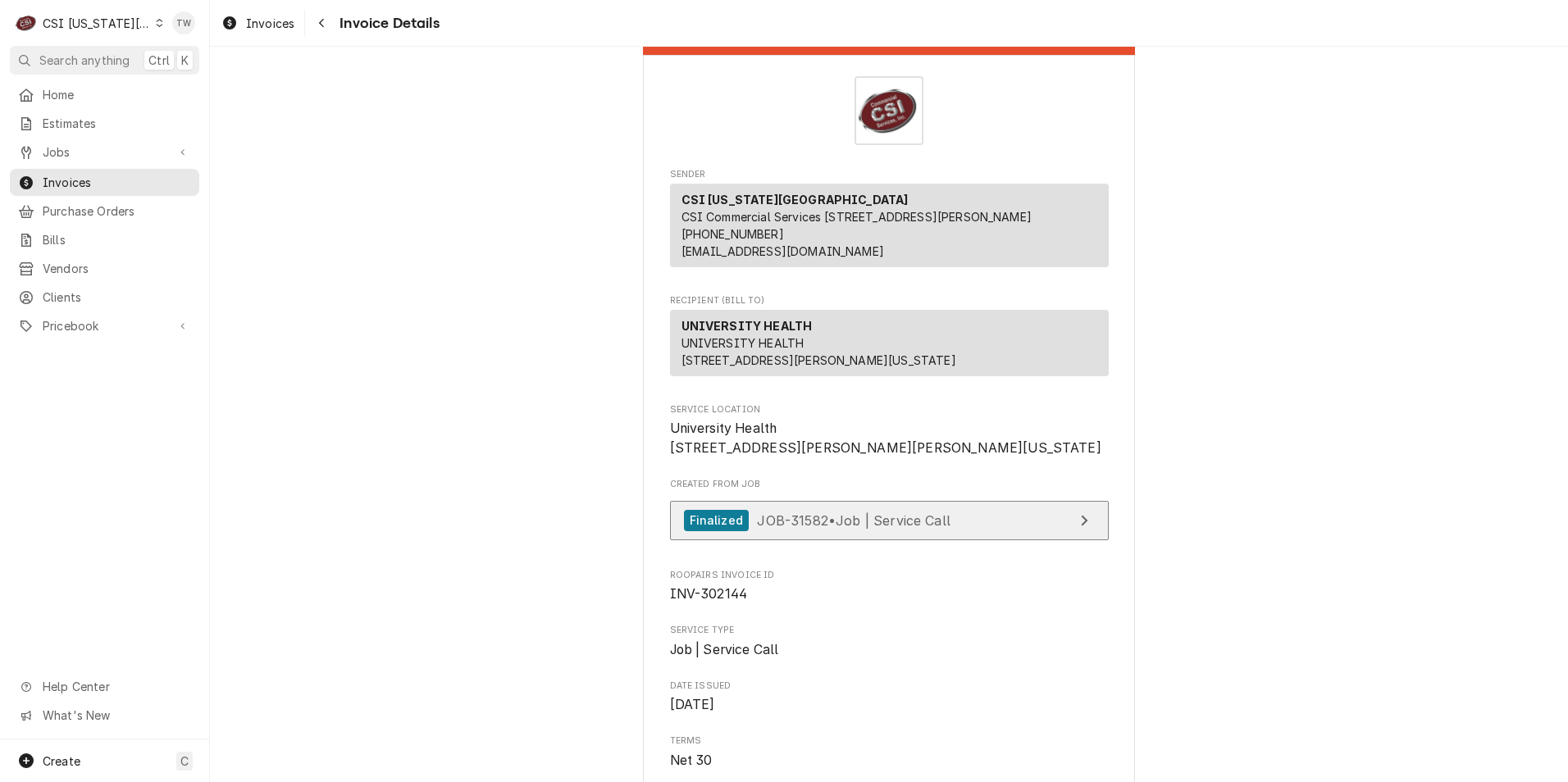
scroll to position [0, 0]
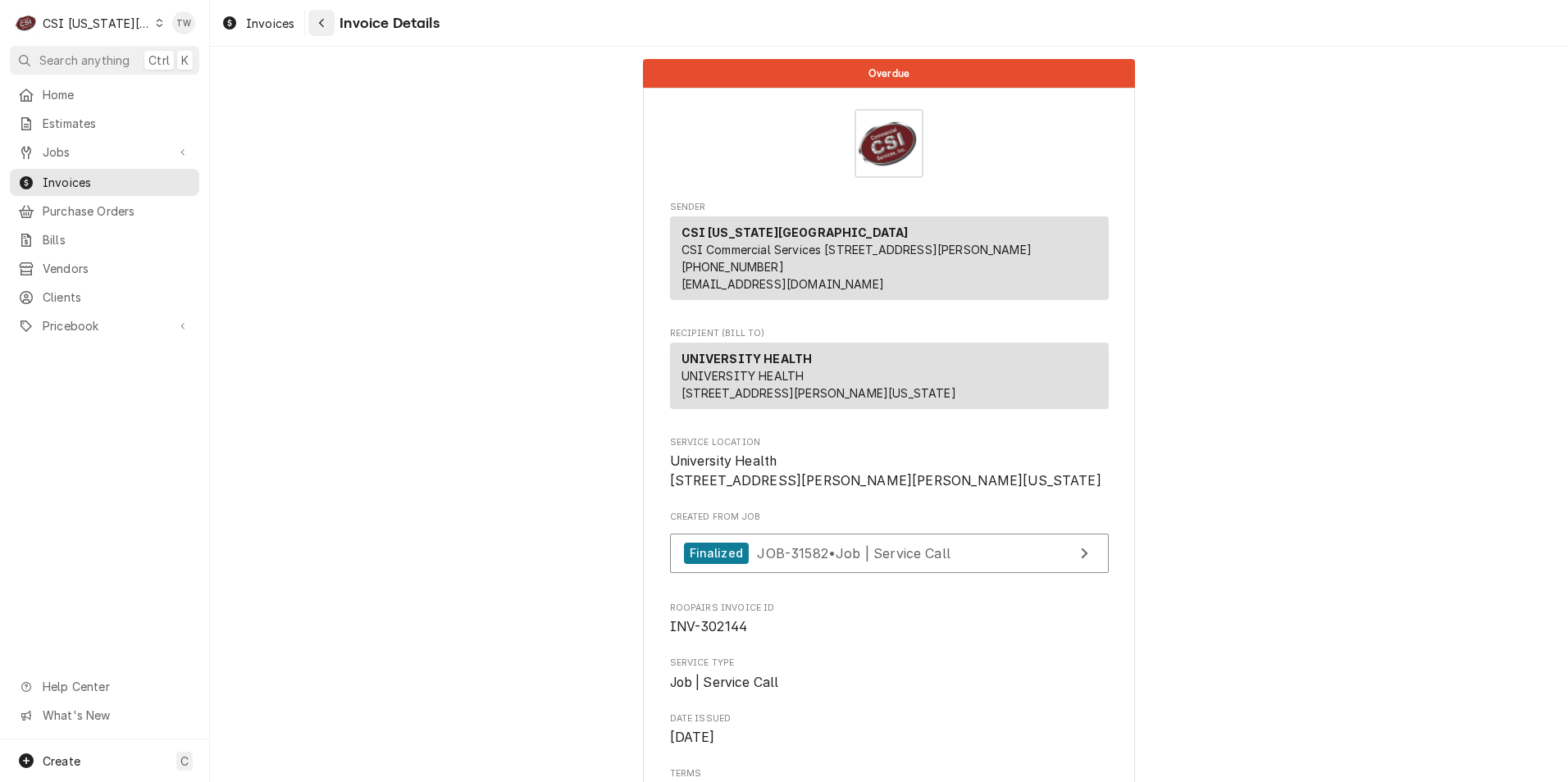
click at [333, 12] on button "Navigate back" at bounding box center [322, 23] width 26 height 26
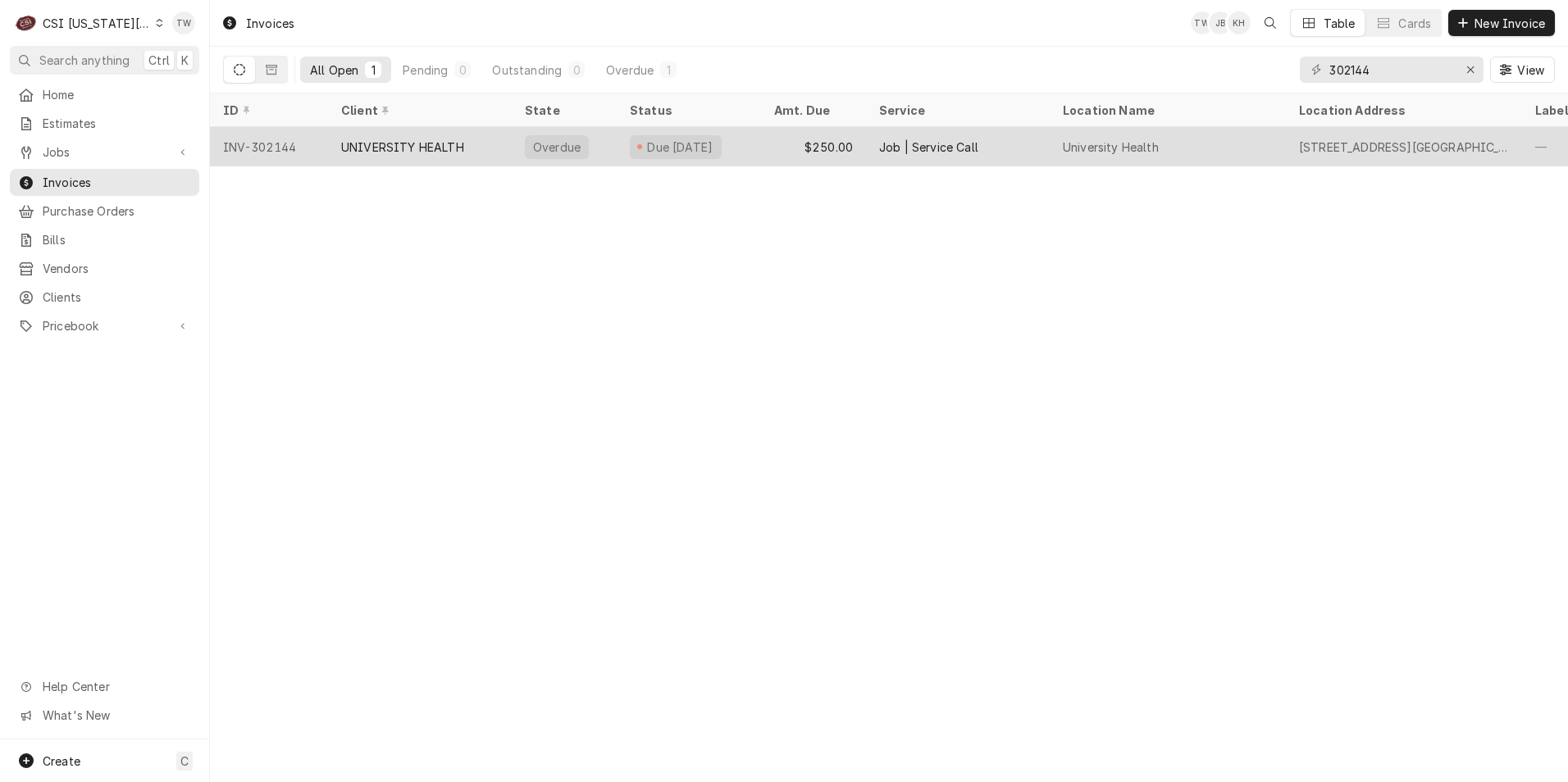
click at [866, 146] on div "Job | Service Call" at bounding box center [958, 147] width 184 height 40
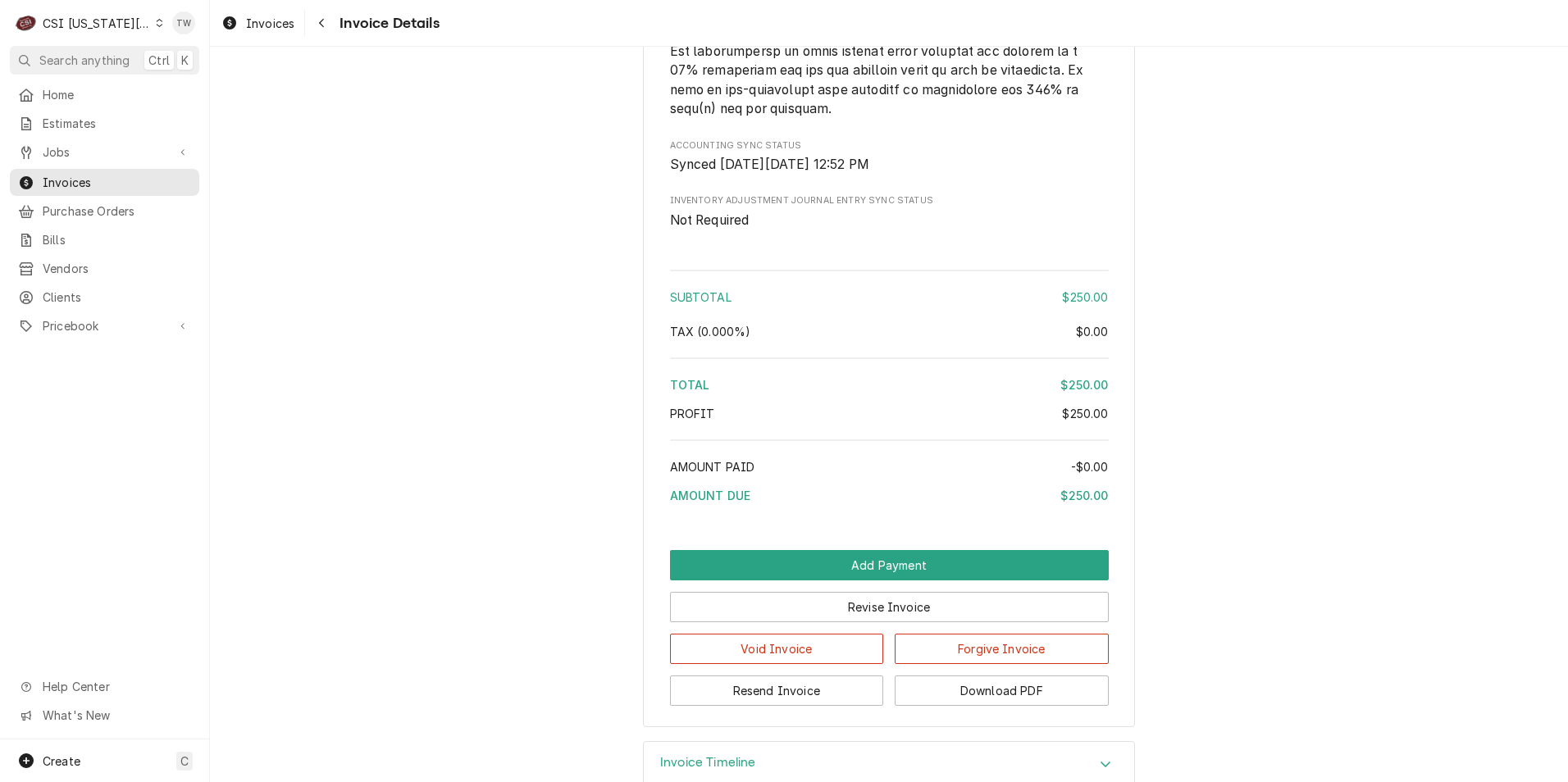
scroll to position [2727, 0]
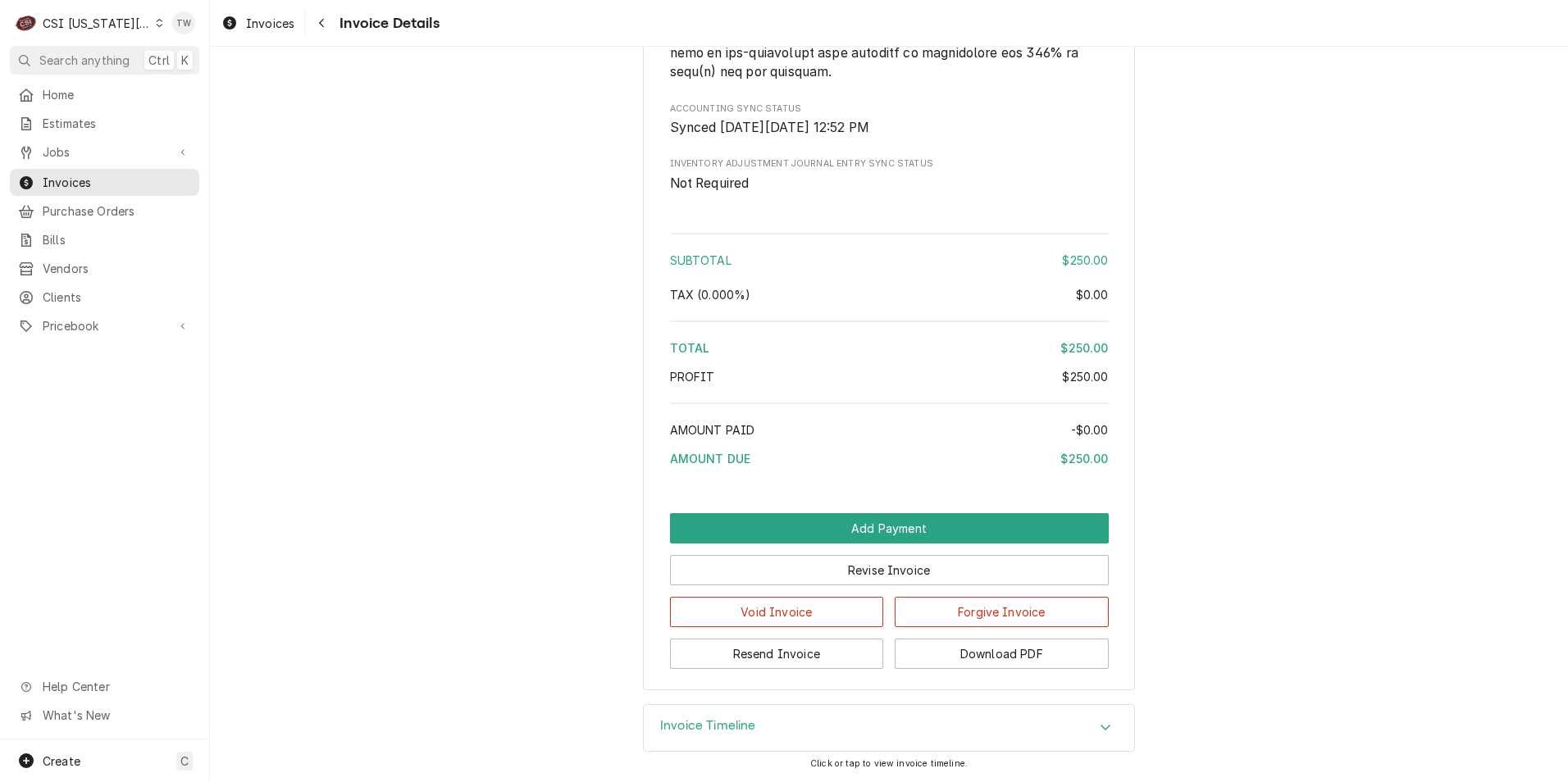
click at [1008, 649] on button "Download PDF" at bounding box center [1002, 653] width 214 height 31
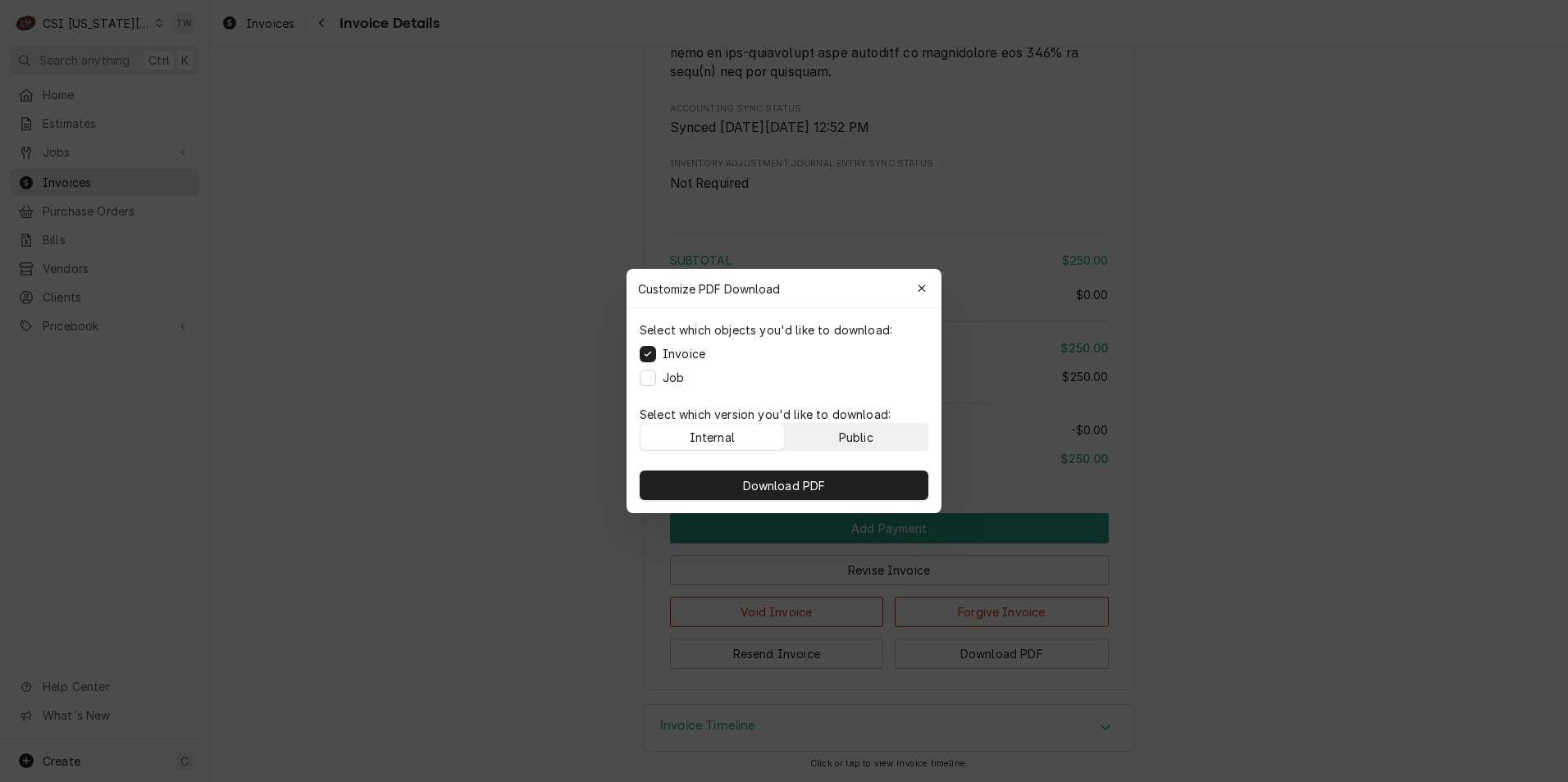
click at [881, 439] on button "Public" at bounding box center [857, 437] width 144 height 26
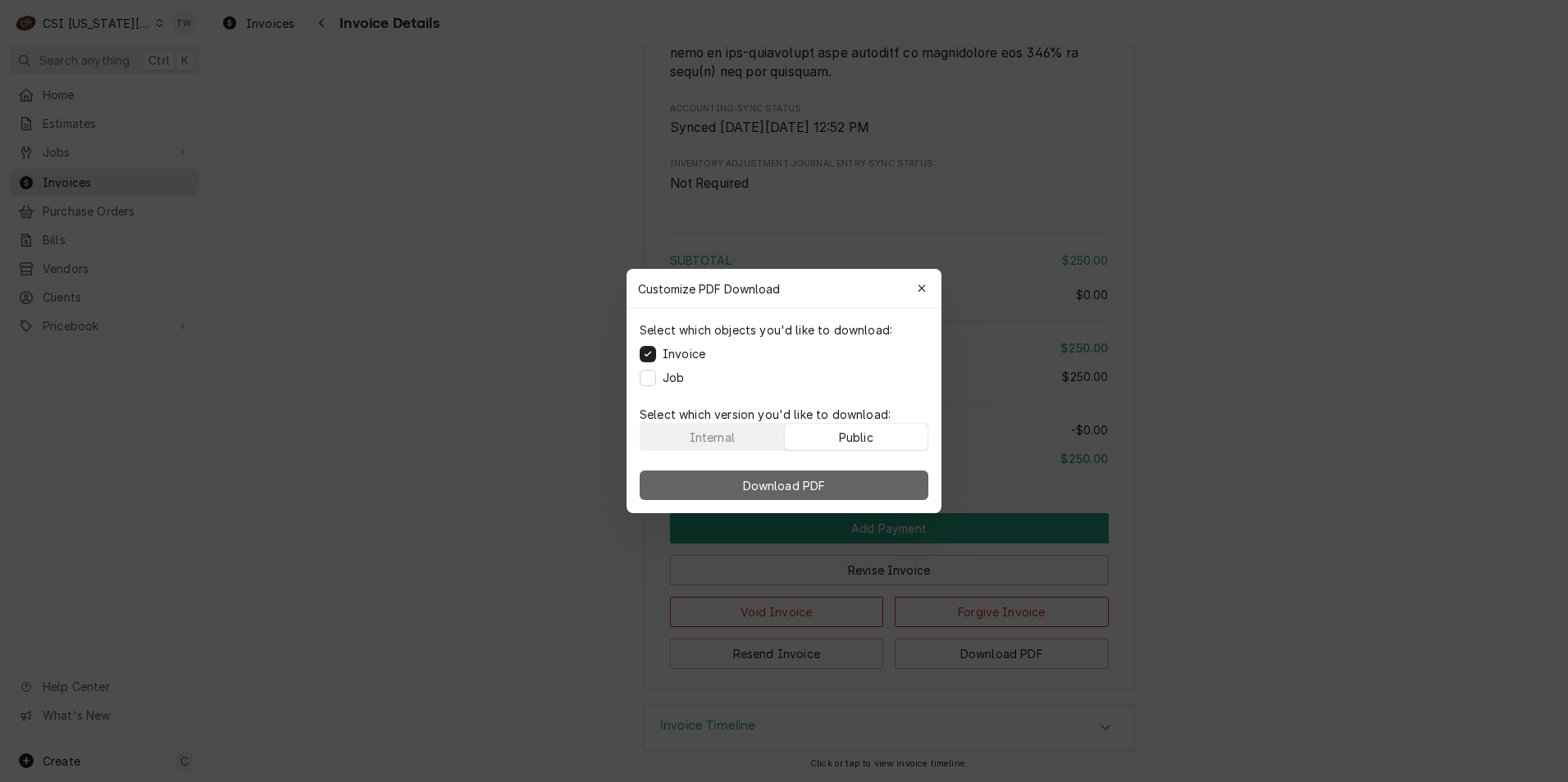
click at [846, 483] on button "Download PDF" at bounding box center [783, 485] width 289 height 30
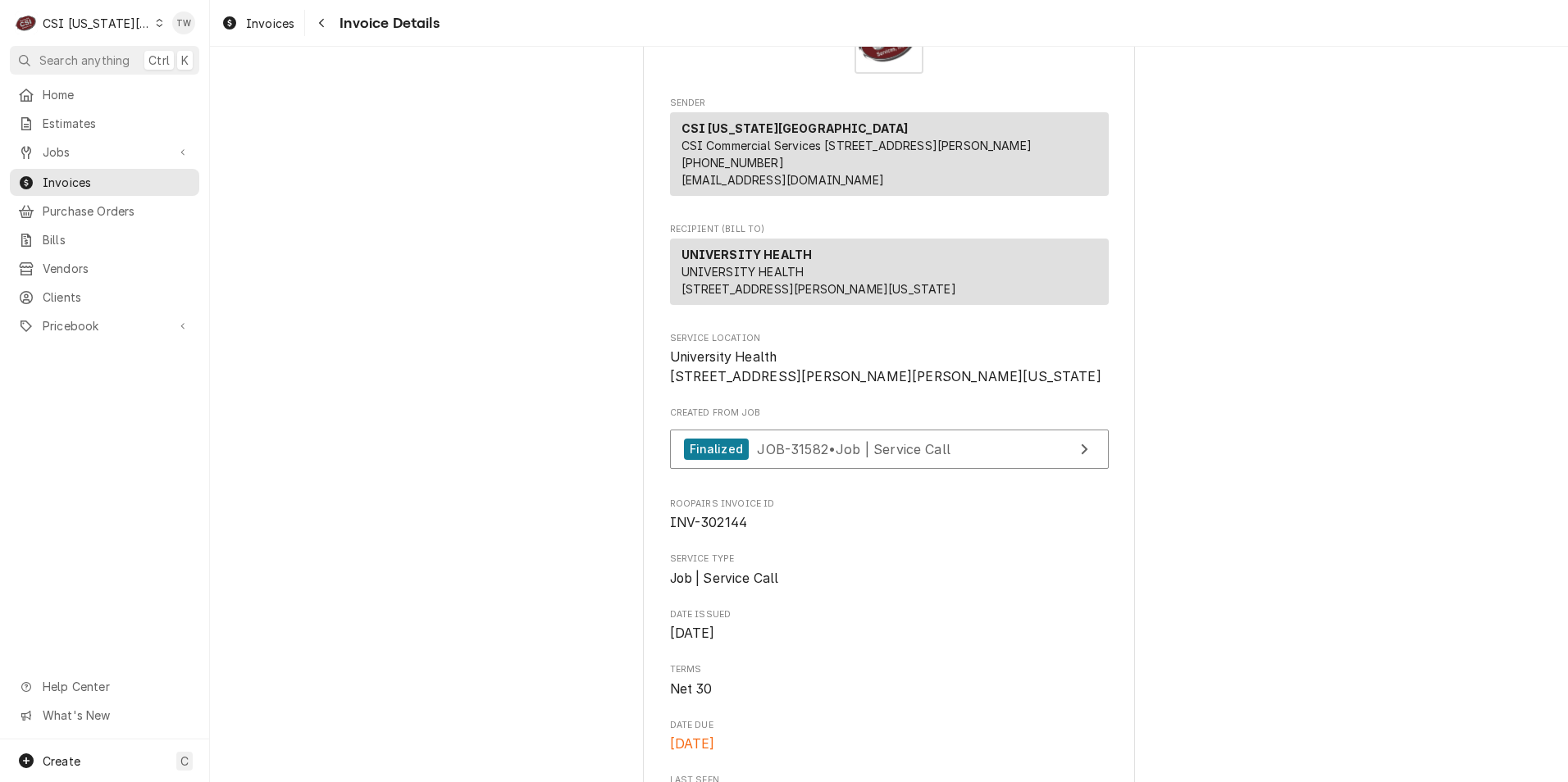
scroll to position [0, 0]
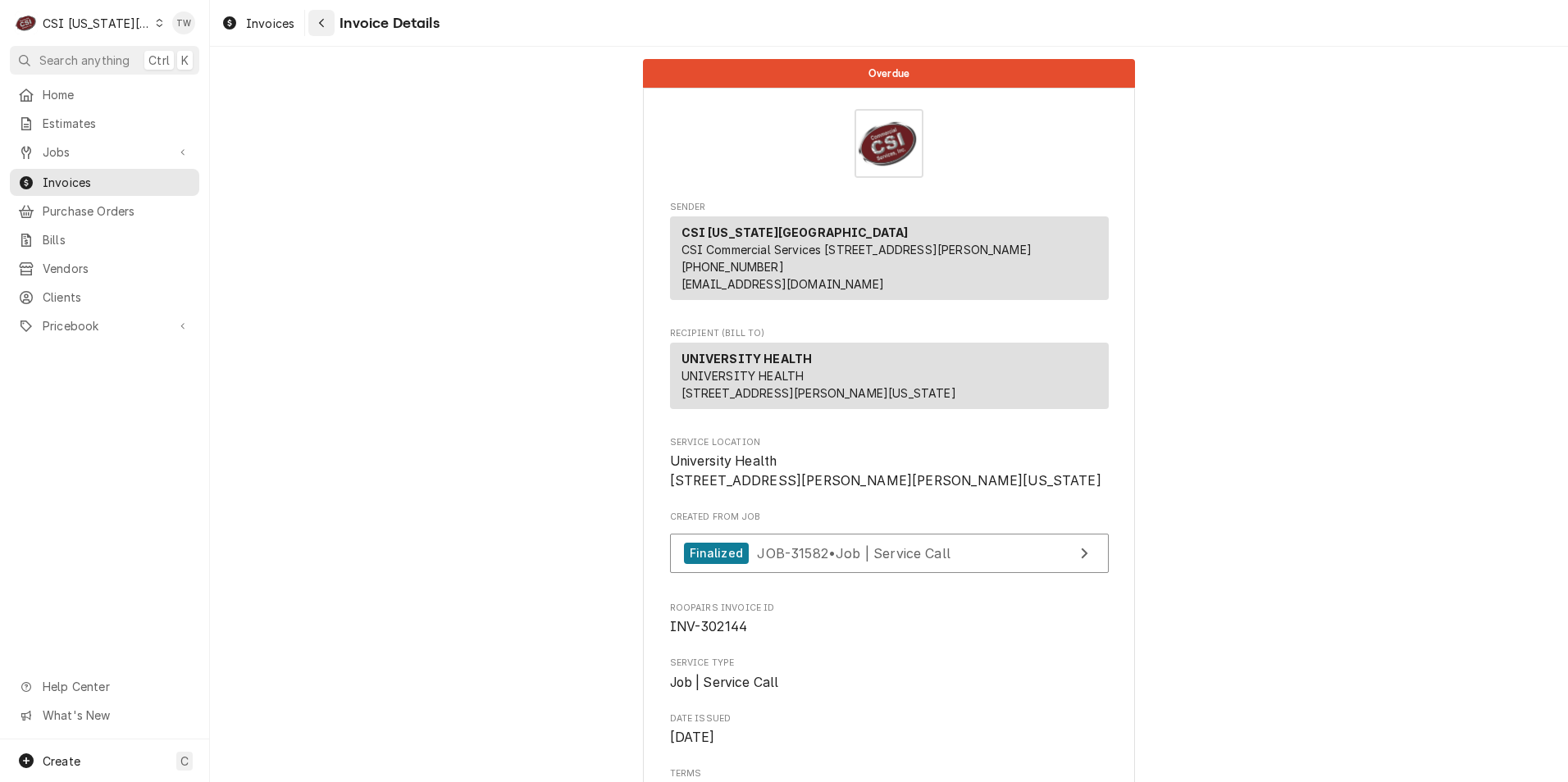
click at [318, 31] on button "Navigate back" at bounding box center [322, 23] width 26 height 26
